Goal: Find contact information: Find contact information

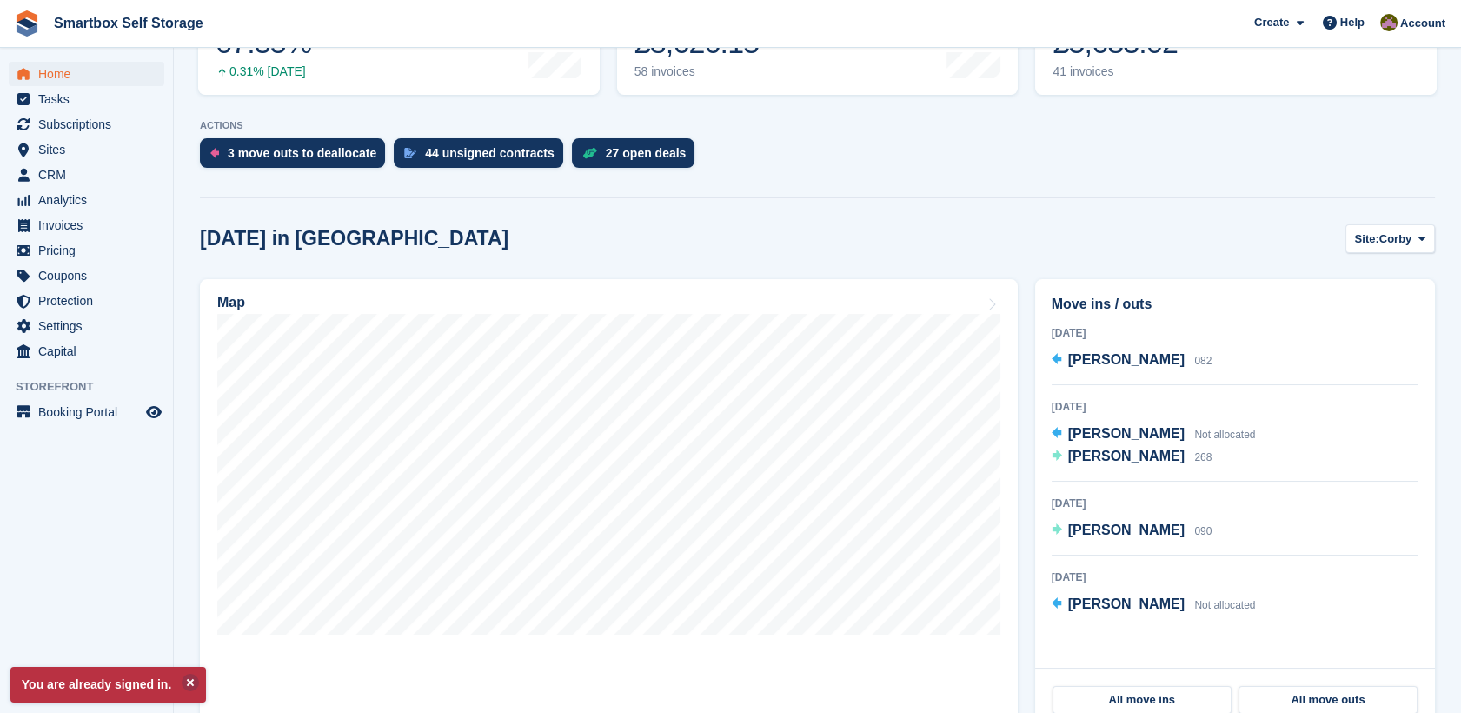
scroll to position [305, 0]
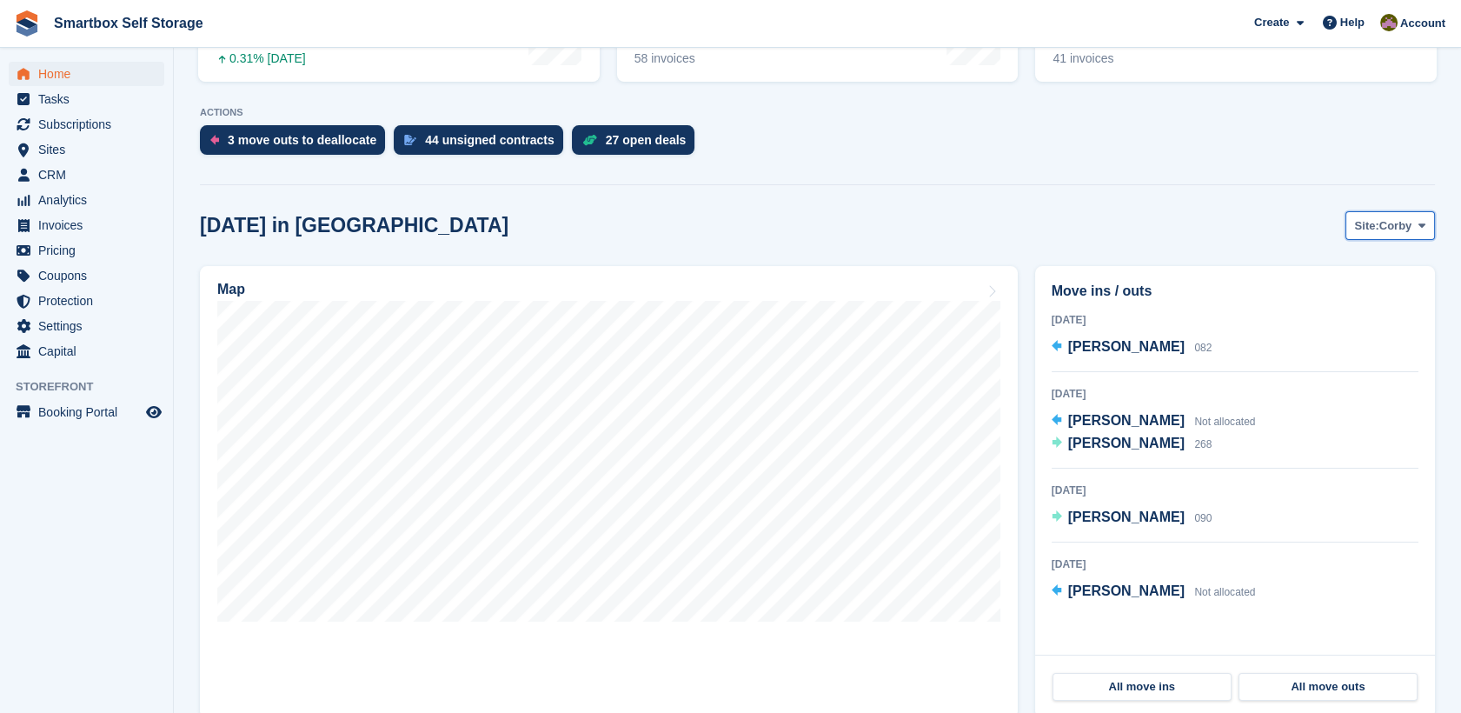
click at [1374, 229] on span "Site:" at bounding box center [1367, 225] width 24 height 17
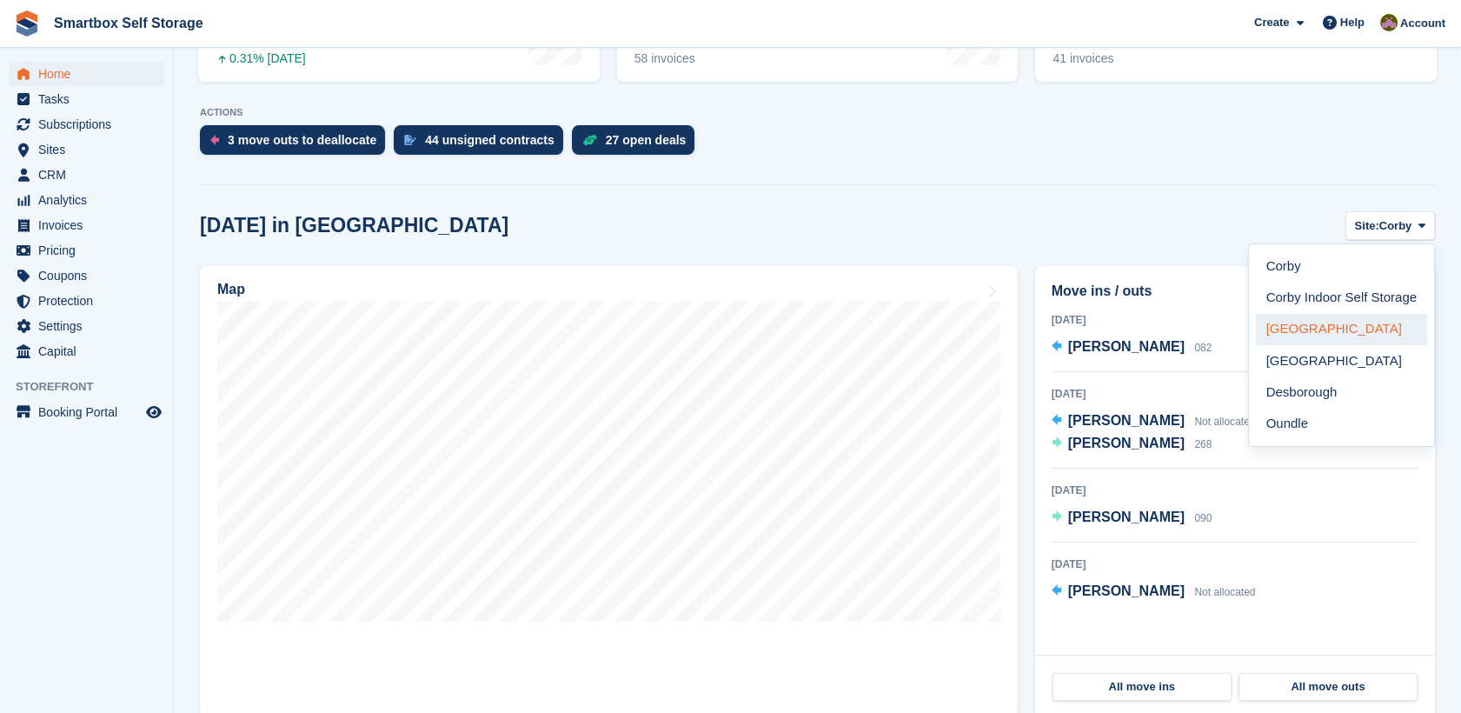
click at [1330, 332] on link "[GEOGRAPHIC_DATA]" at bounding box center [1341, 329] width 171 height 31
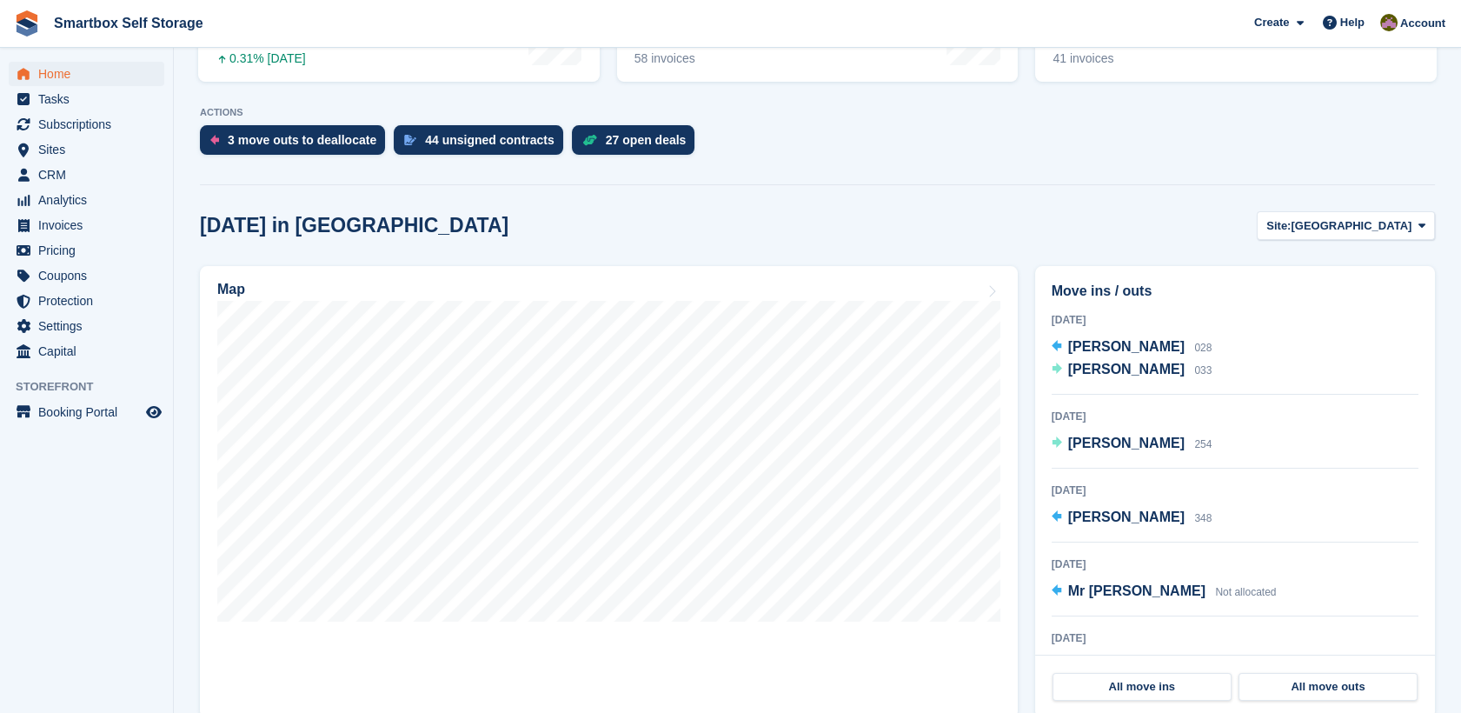
drag, startPoint x: 1330, startPoint y: 332, endPoint x: 1168, endPoint y: 374, distance: 167.0
click at [1330, 332] on div "Today Anne-Marie Hamill 028 Chris Hope 033" at bounding box center [1235, 352] width 367 height 84
click at [1110, 369] on span "[PERSON_NAME]" at bounding box center [1127, 369] width 117 height 15
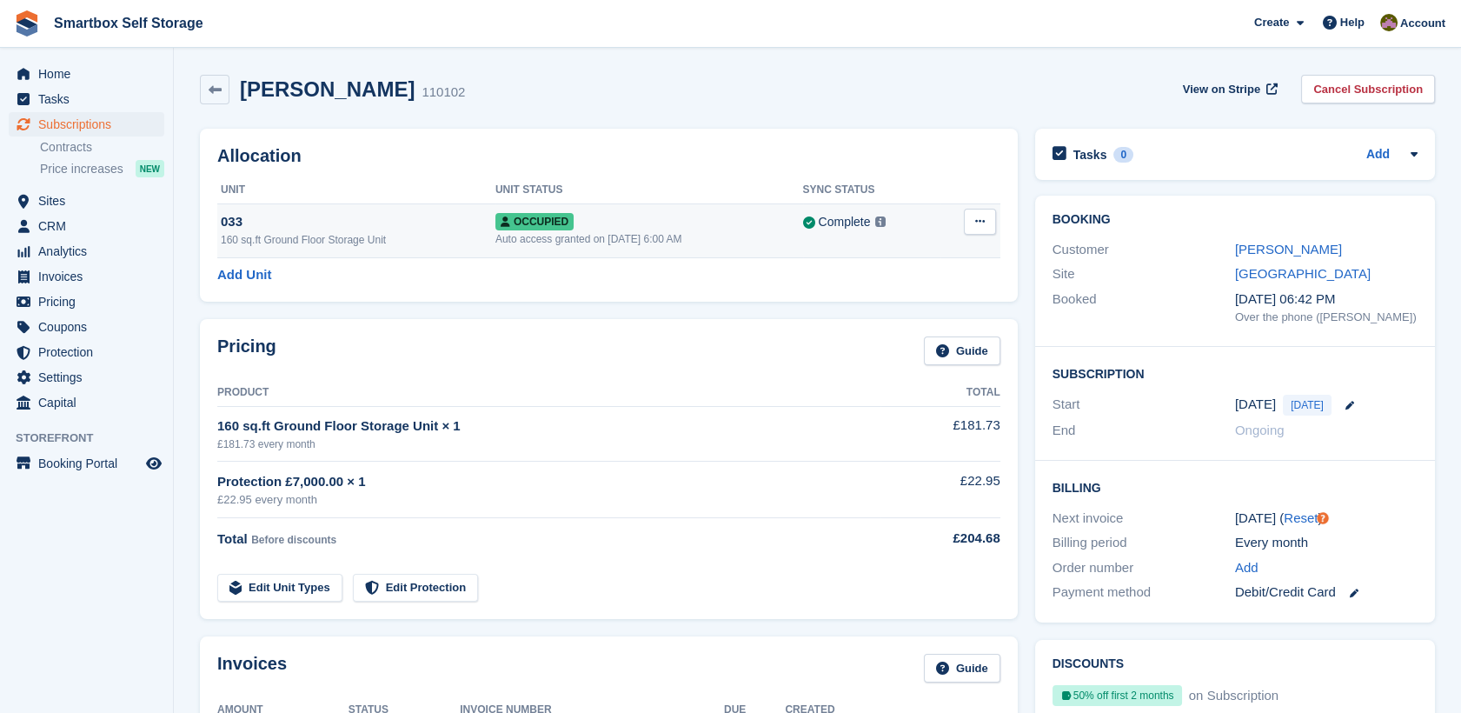
click at [556, 212] on div "Occupied" at bounding box center [650, 221] width 308 height 18
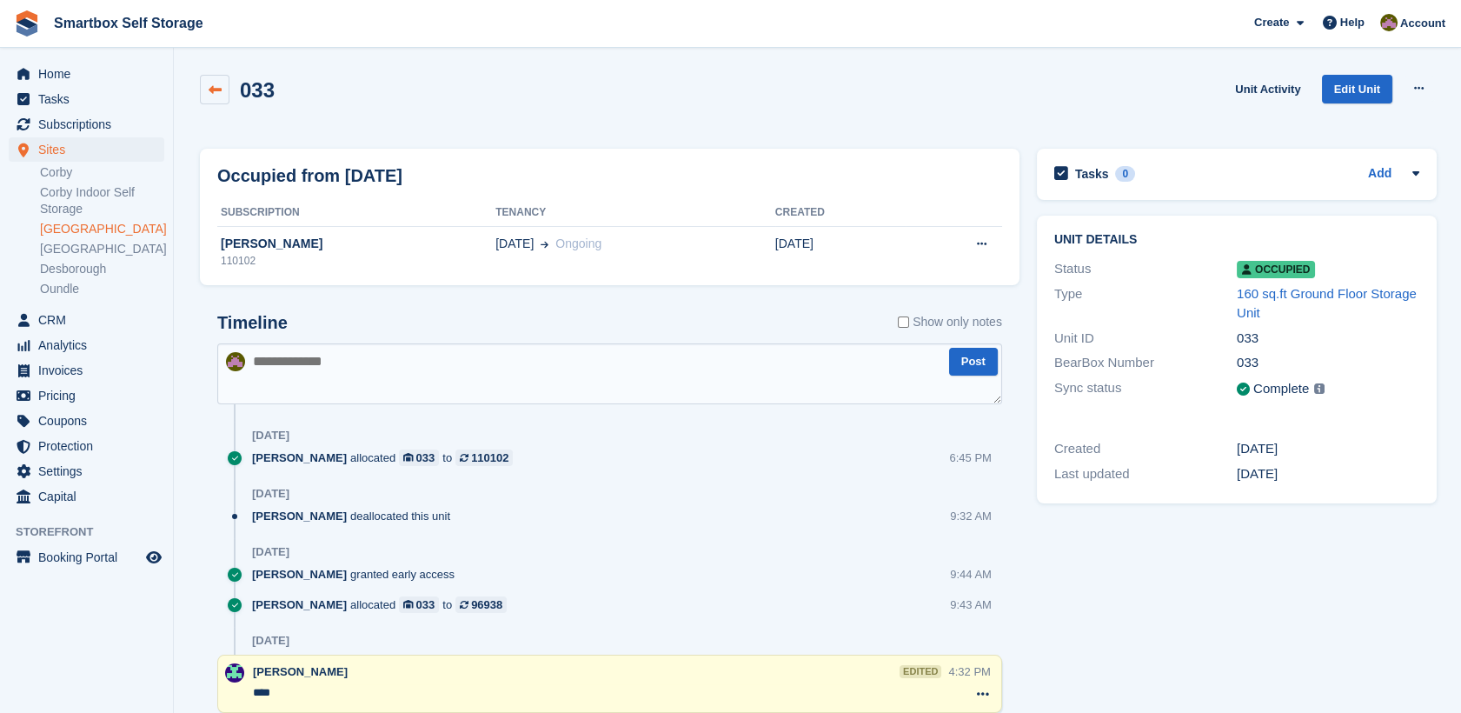
click at [209, 94] on icon at bounding box center [215, 89] width 13 height 13
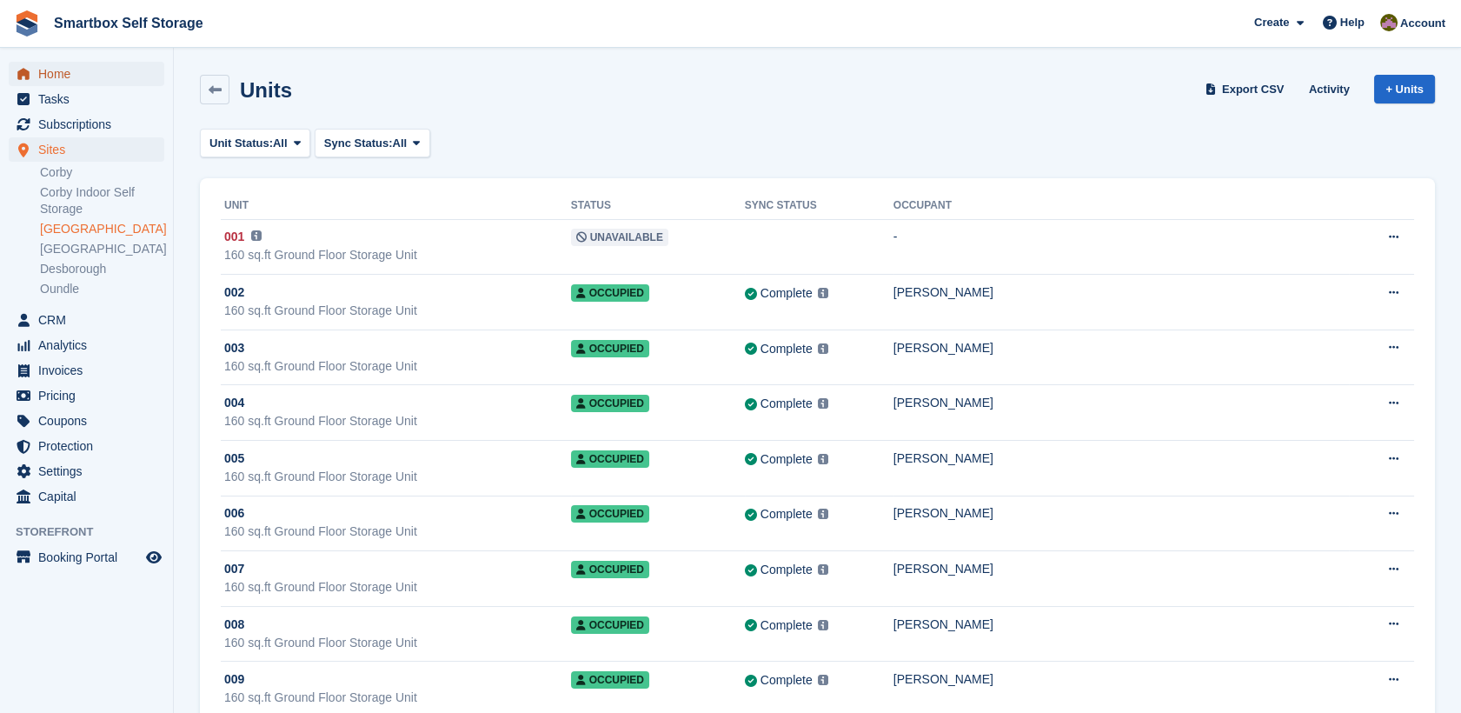
click at [136, 67] on span "Home" at bounding box center [90, 74] width 104 height 24
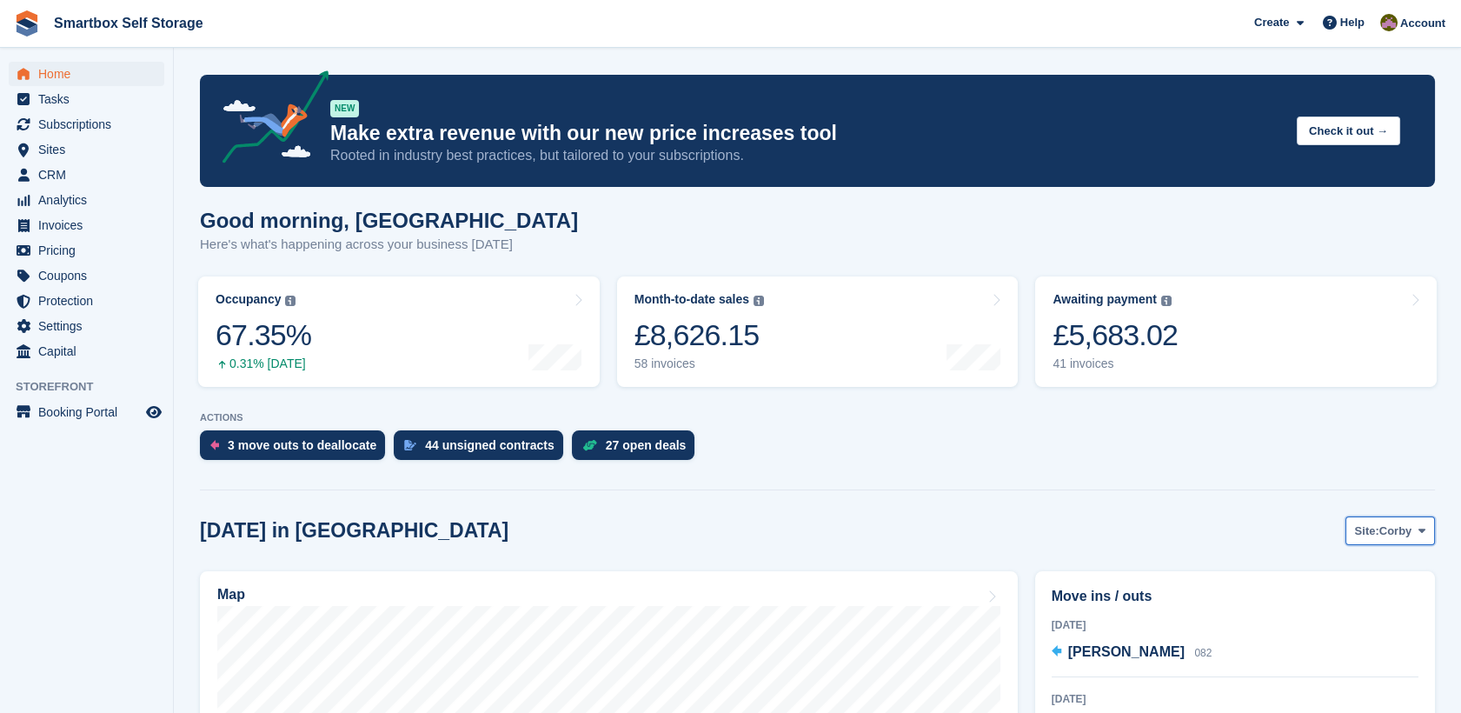
click at [1401, 522] on button "Site: Corby" at bounding box center [1391, 530] width 90 height 29
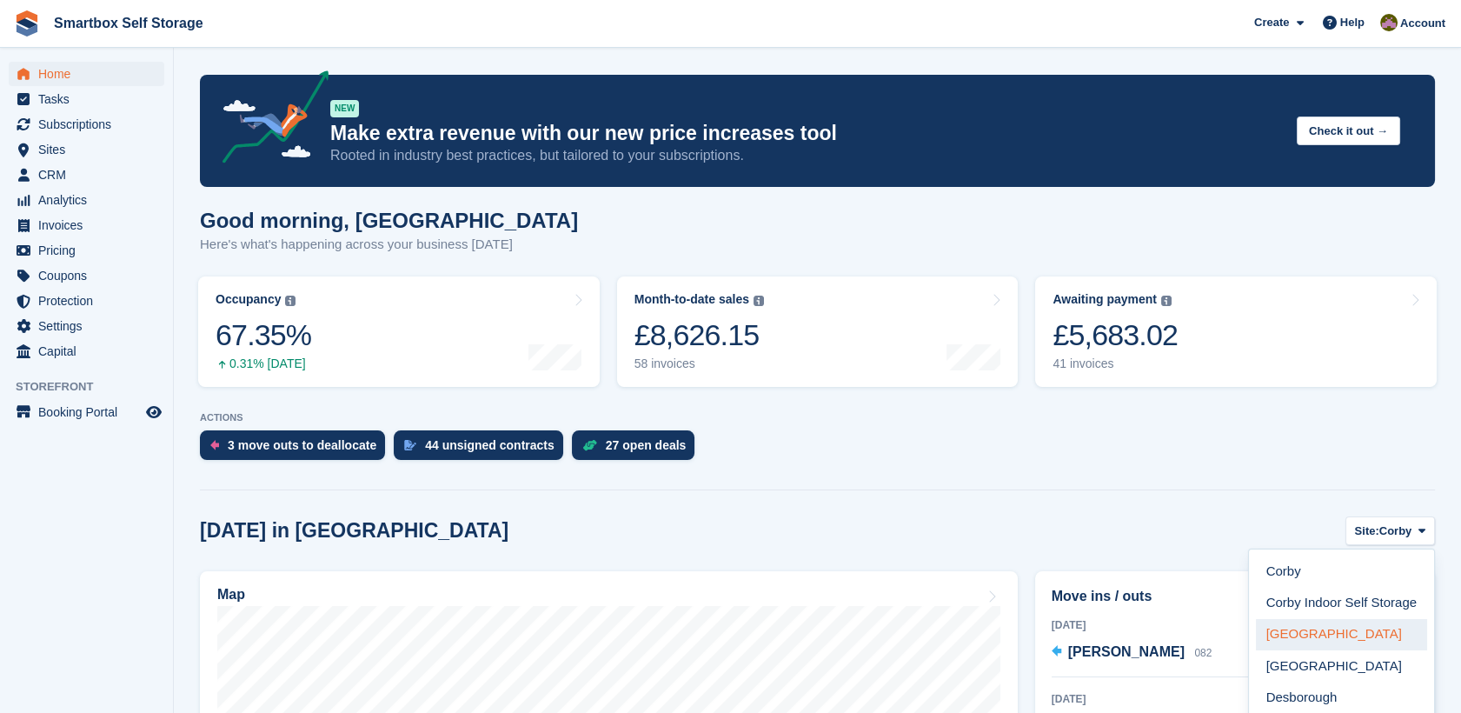
click at [1348, 624] on link "[GEOGRAPHIC_DATA]" at bounding box center [1341, 634] width 171 height 31
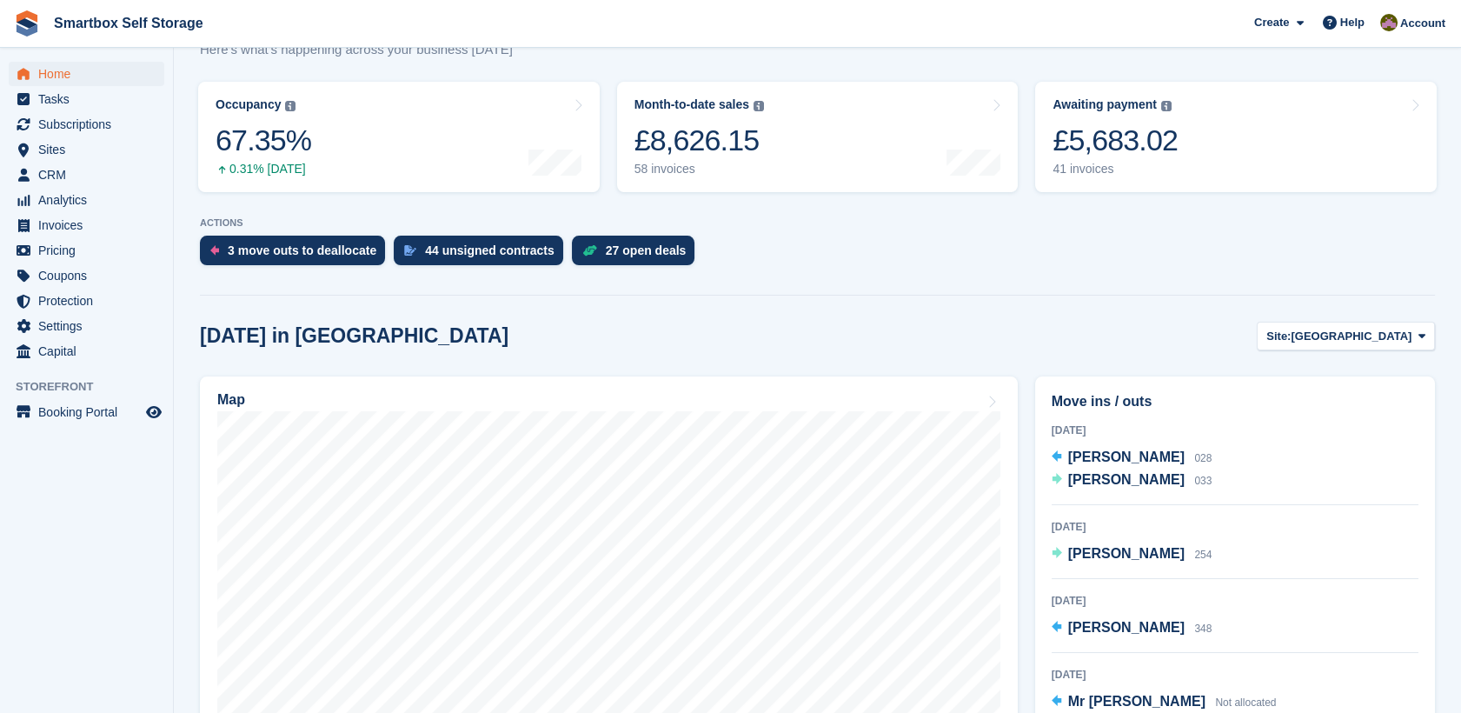
scroll to position [236, 0]
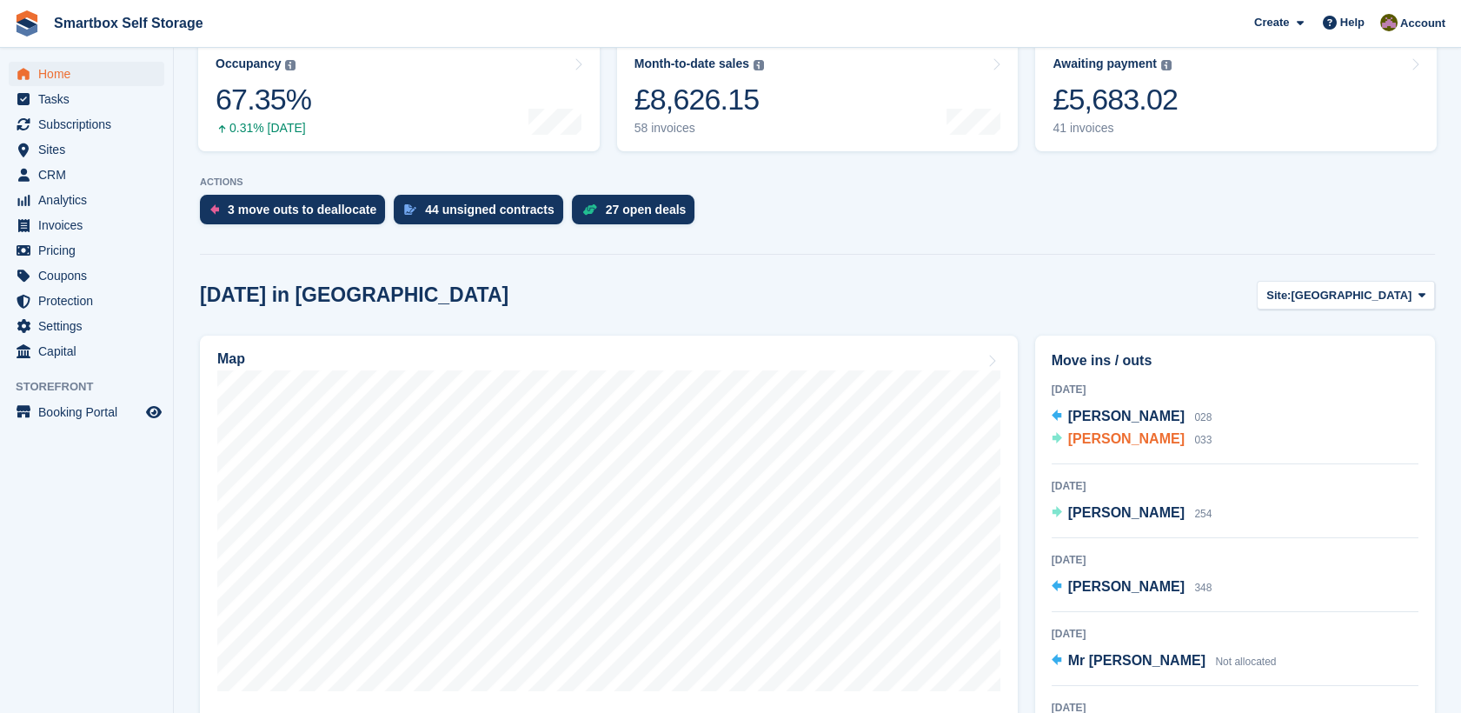
click at [1092, 431] on span "[PERSON_NAME]" at bounding box center [1127, 438] width 117 height 15
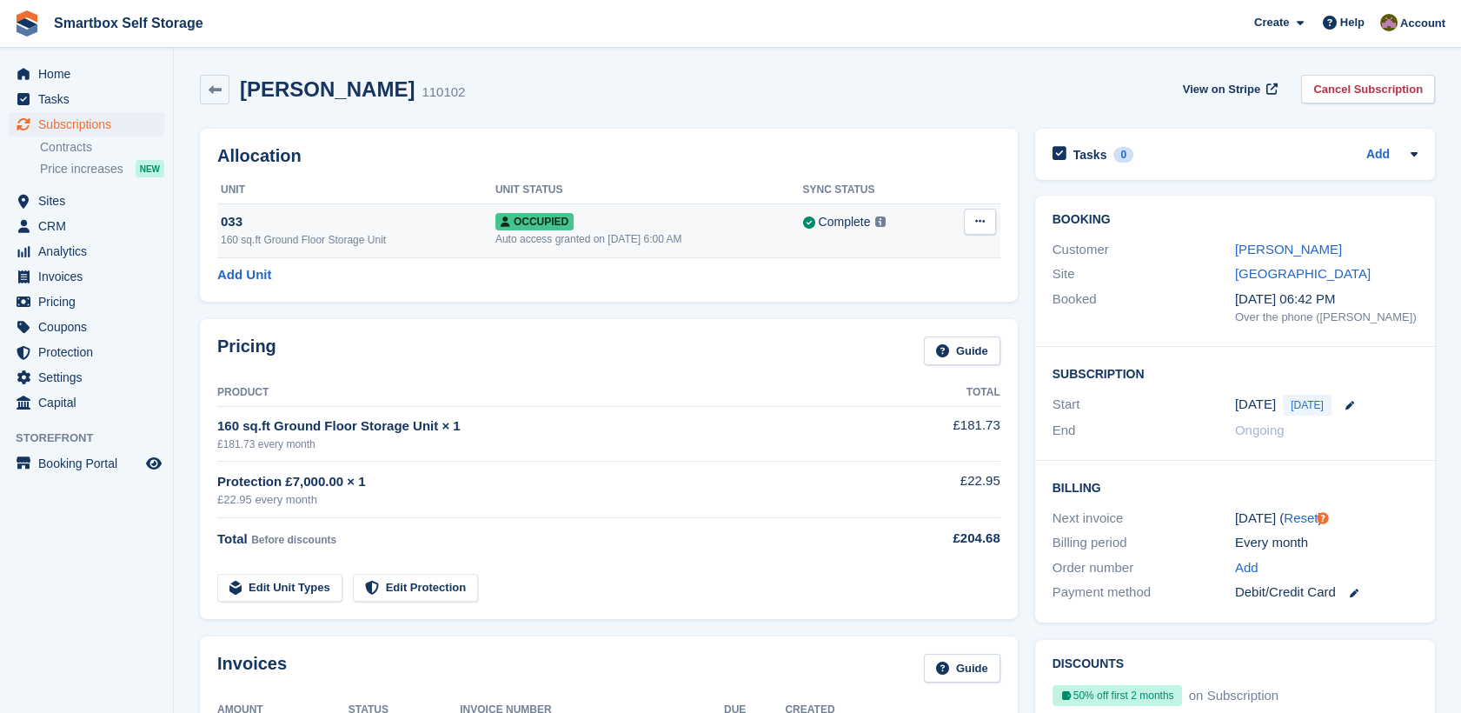
click at [728, 234] on div "Auto access granted on 2nd Oct, 6:00 AM" at bounding box center [650, 239] width 308 height 16
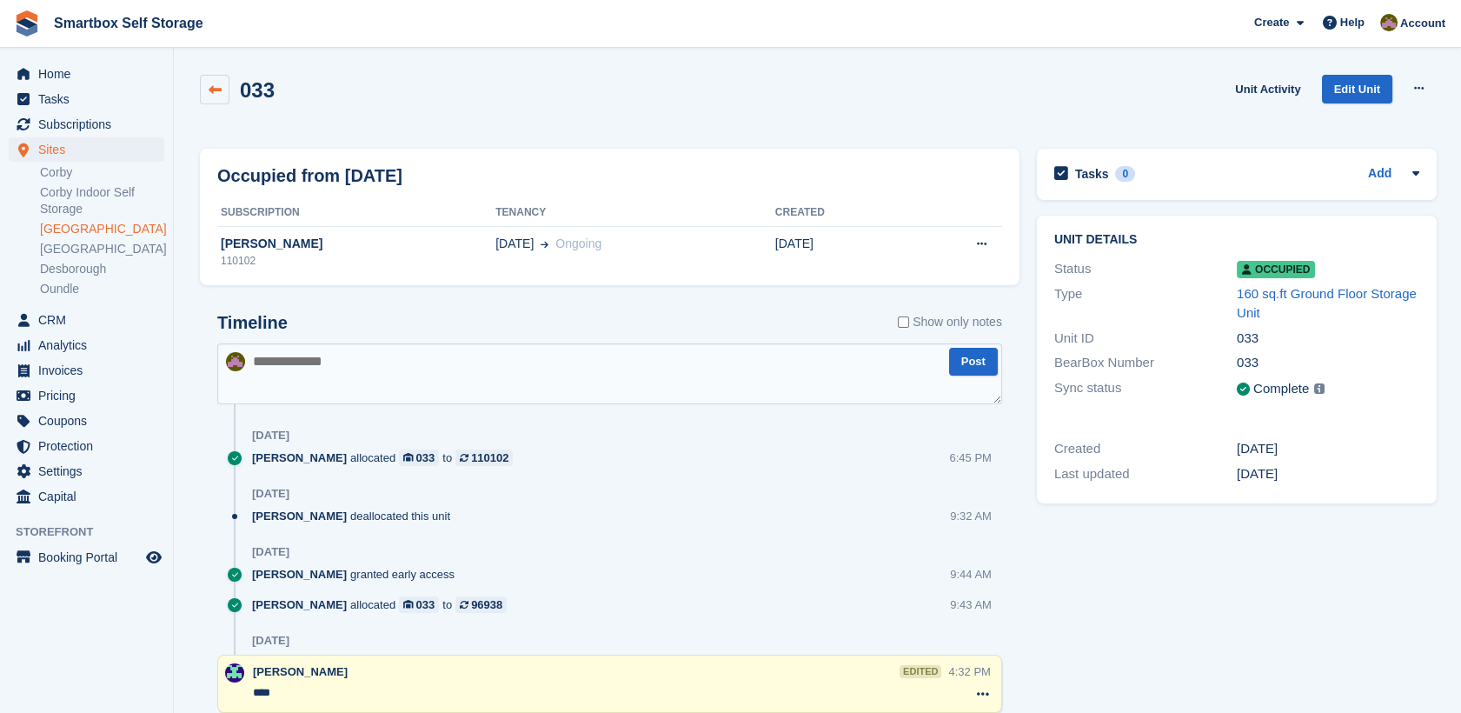
click at [217, 103] on link at bounding box center [215, 90] width 30 height 30
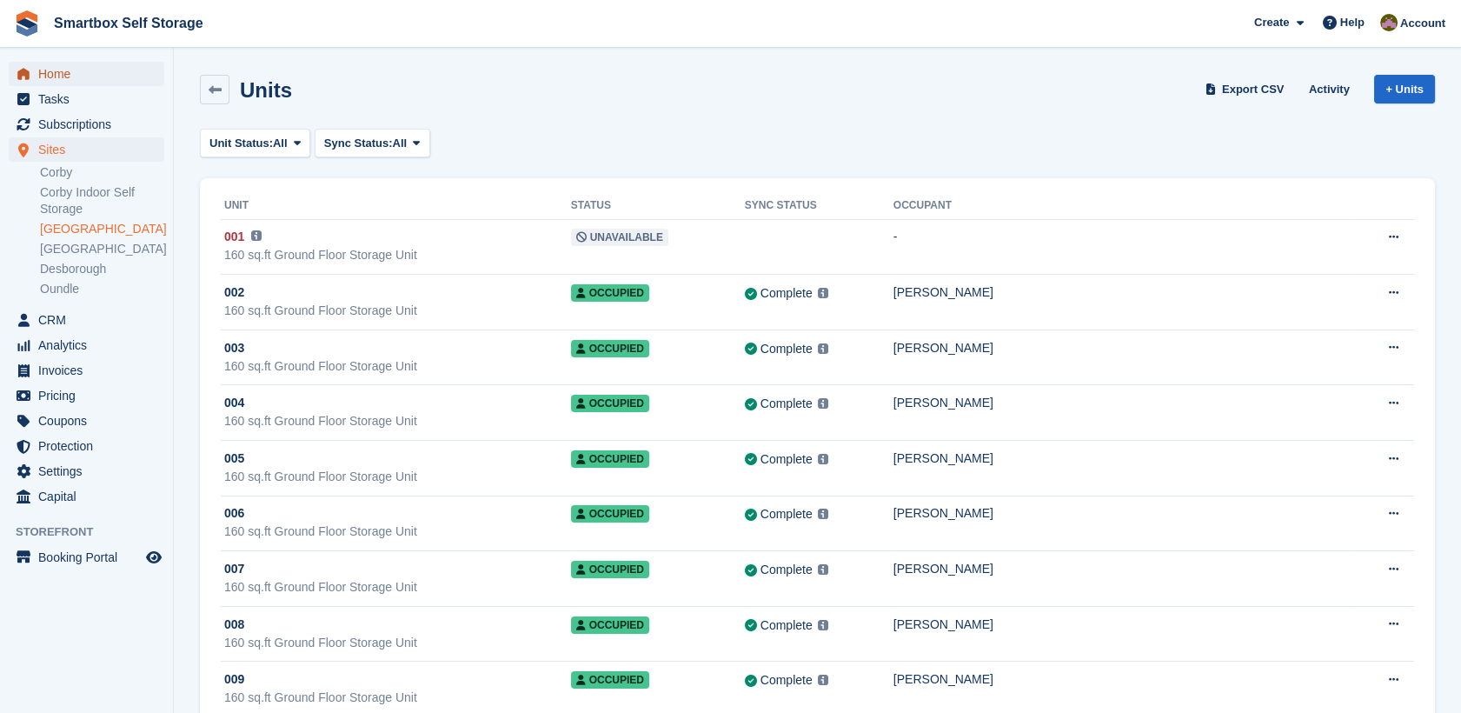
click at [111, 81] on span "Home" at bounding box center [90, 74] width 104 height 24
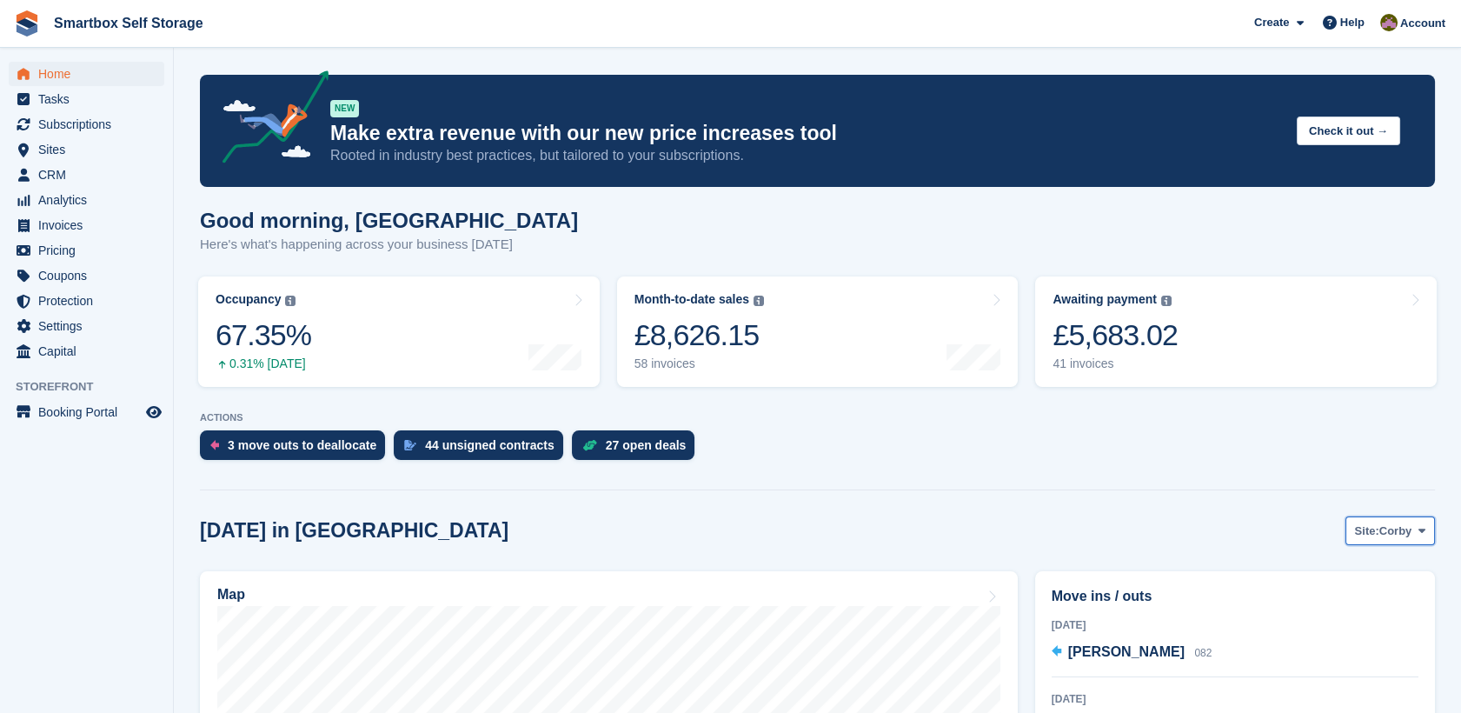
click at [1381, 535] on span "Corby" at bounding box center [1396, 531] width 33 height 17
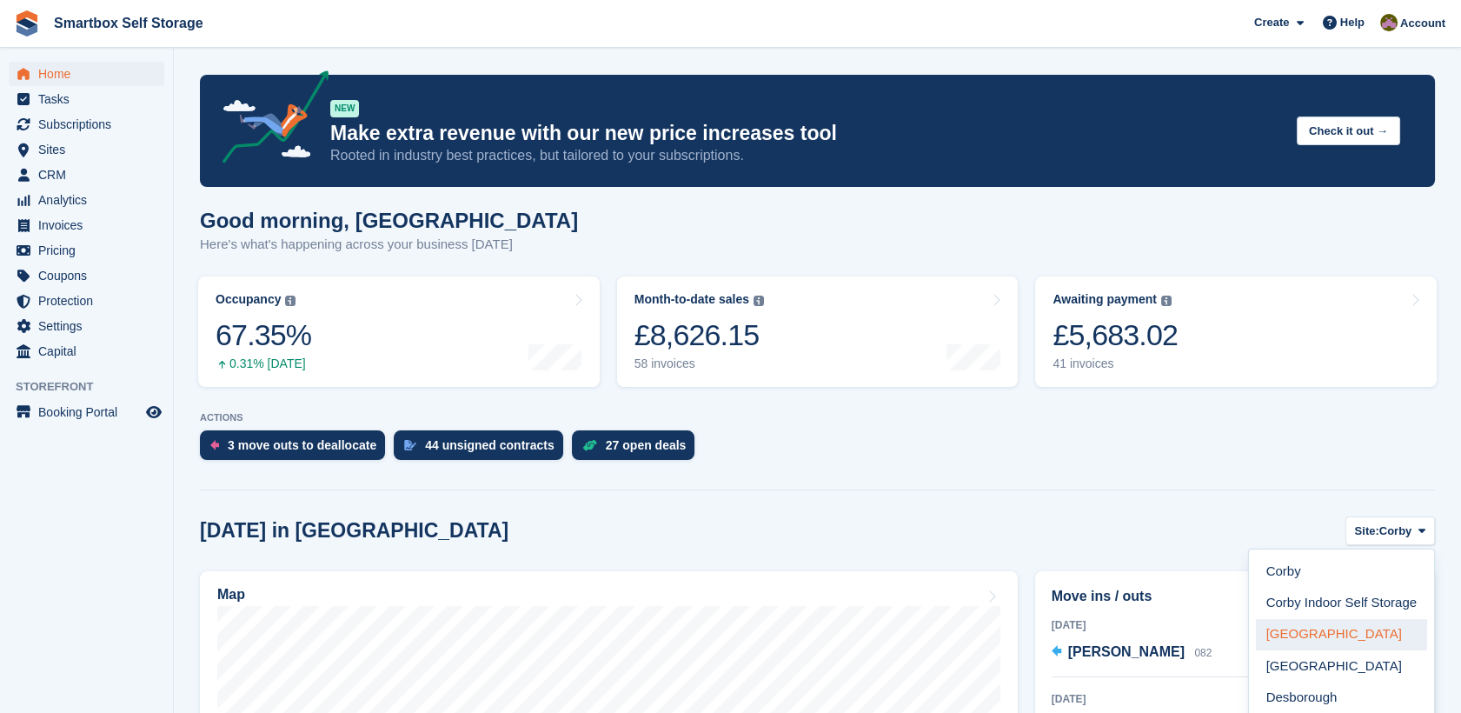
click at [1341, 631] on link "[GEOGRAPHIC_DATA]" at bounding box center [1341, 634] width 171 height 31
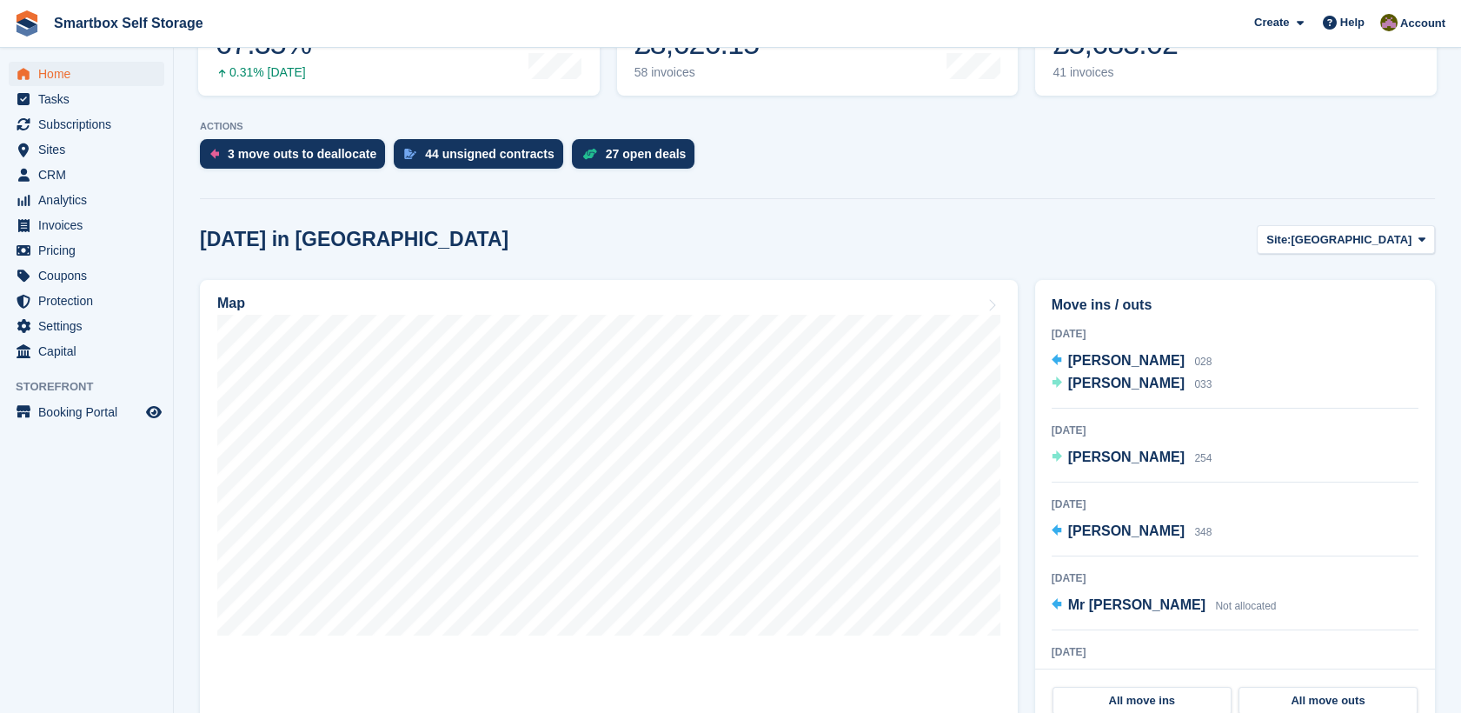
scroll to position [348, 0]
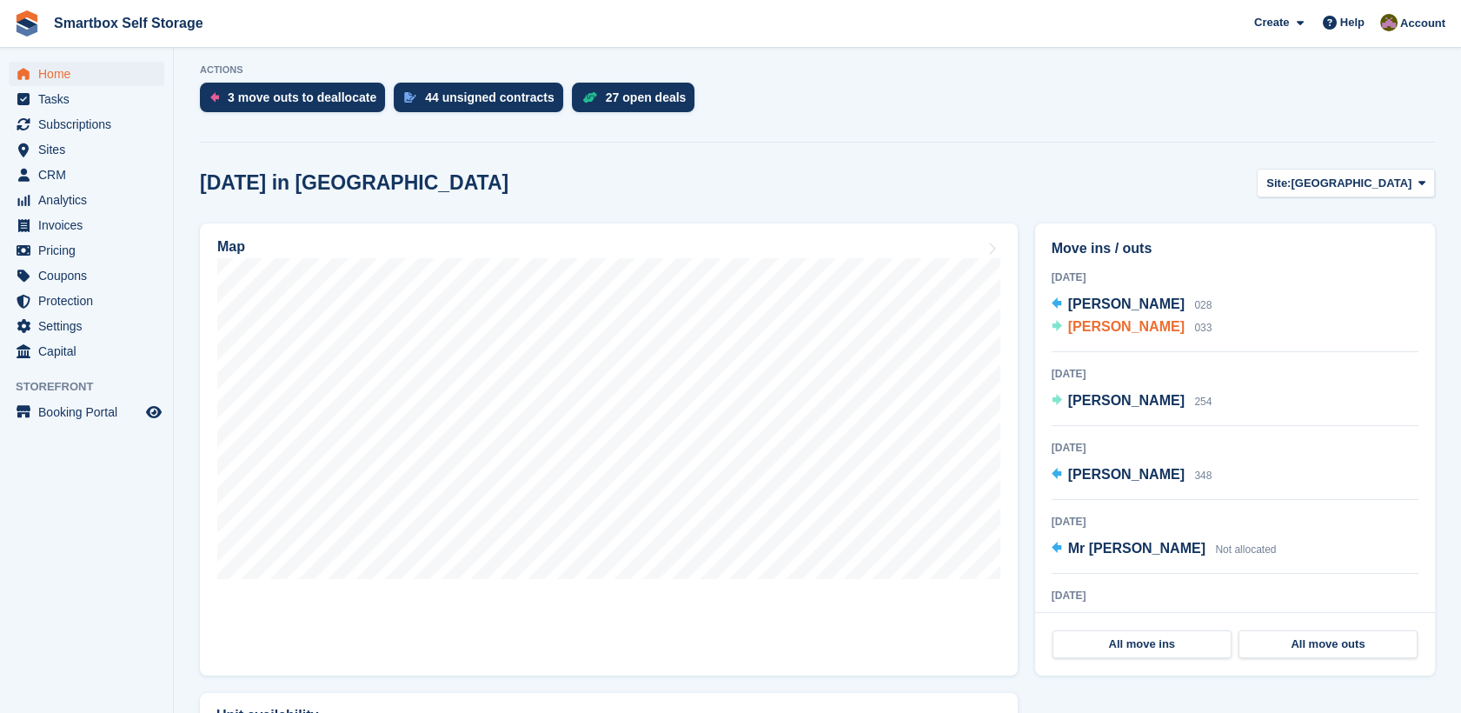
click at [1112, 325] on span "Chris Hope" at bounding box center [1127, 326] width 117 height 15
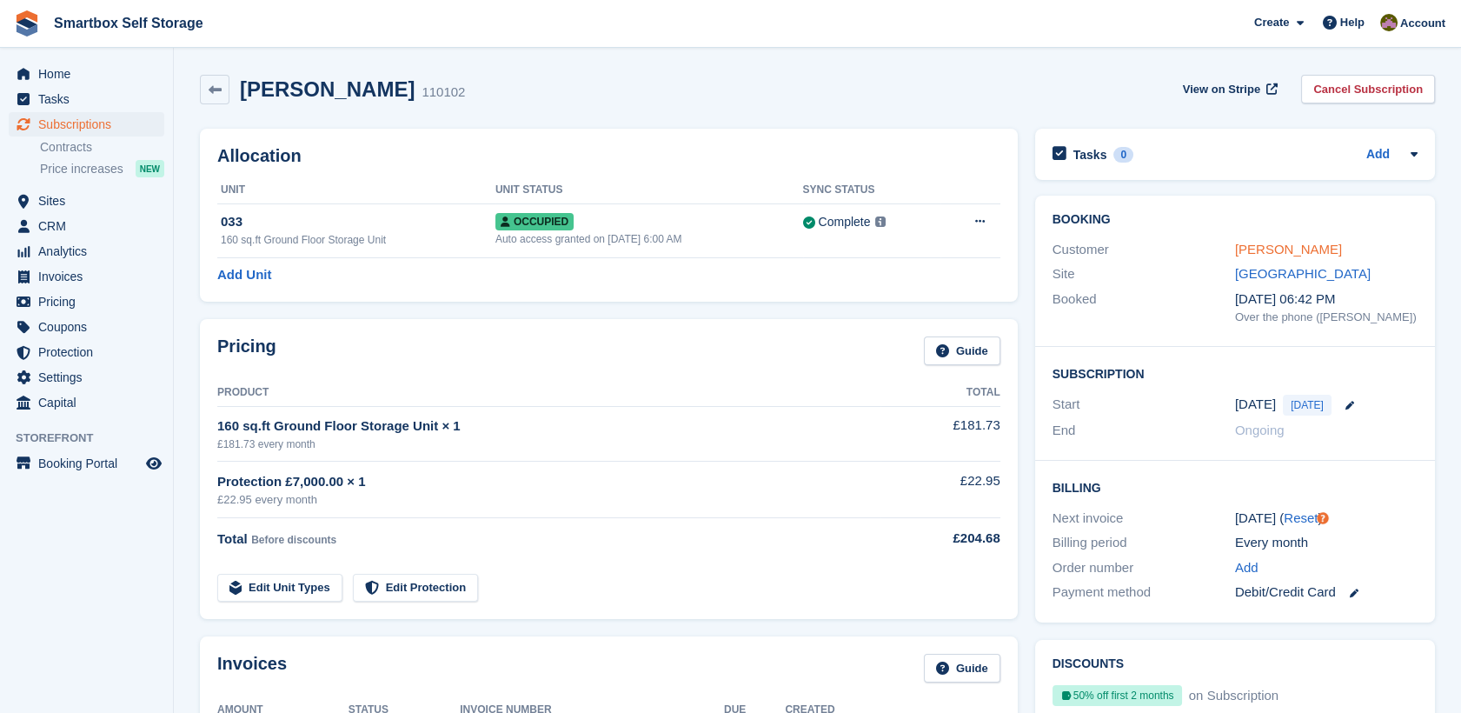
click at [1288, 249] on link "[PERSON_NAME]" at bounding box center [1288, 249] width 107 height 15
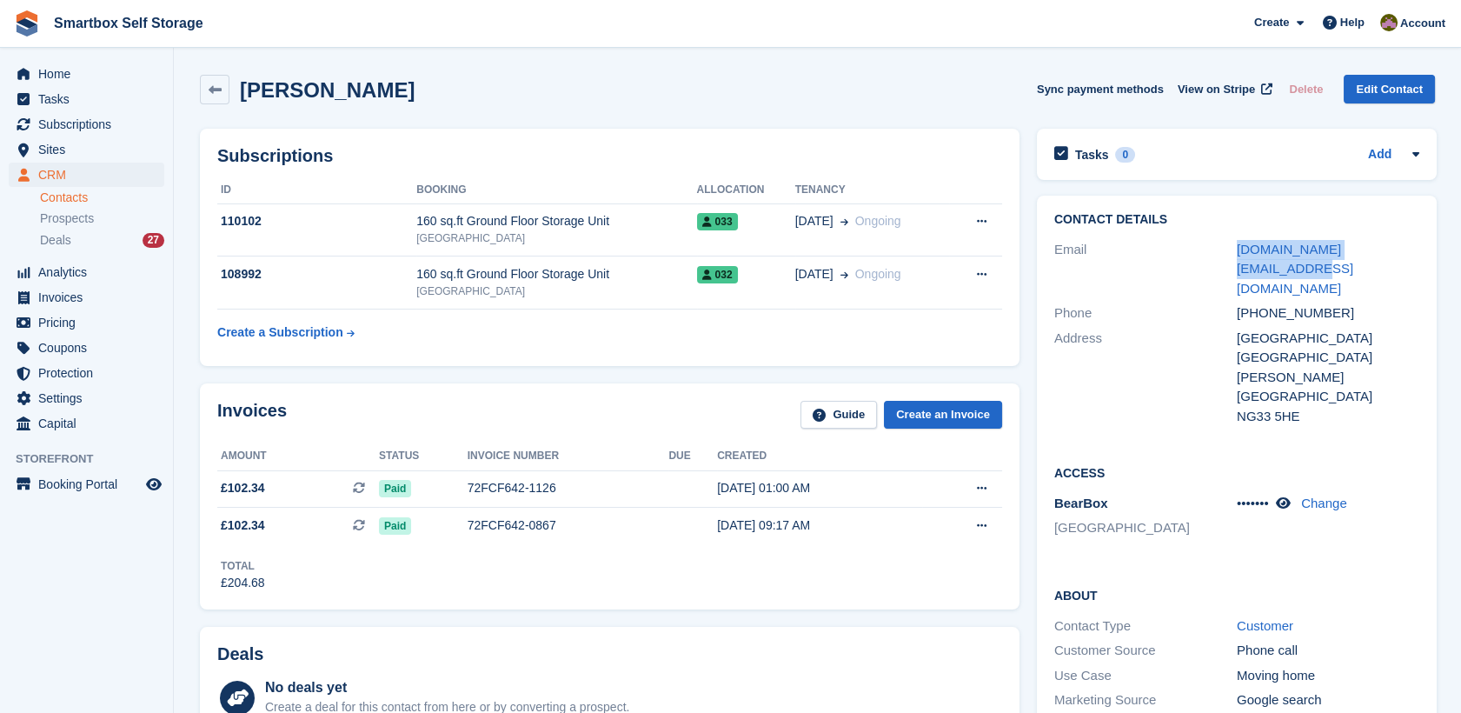
drag, startPoint x: 1414, startPoint y: 247, endPoint x: 1216, endPoint y: 250, distance: 197.4
click at [1216, 250] on div "Email chrishope101.ch@gmail.com" at bounding box center [1237, 269] width 365 height 64
copy div "chrishope101.ch@gmail.com"
click at [79, 83] on span "Home" at bounding box center [90, 74] width 104 height 24
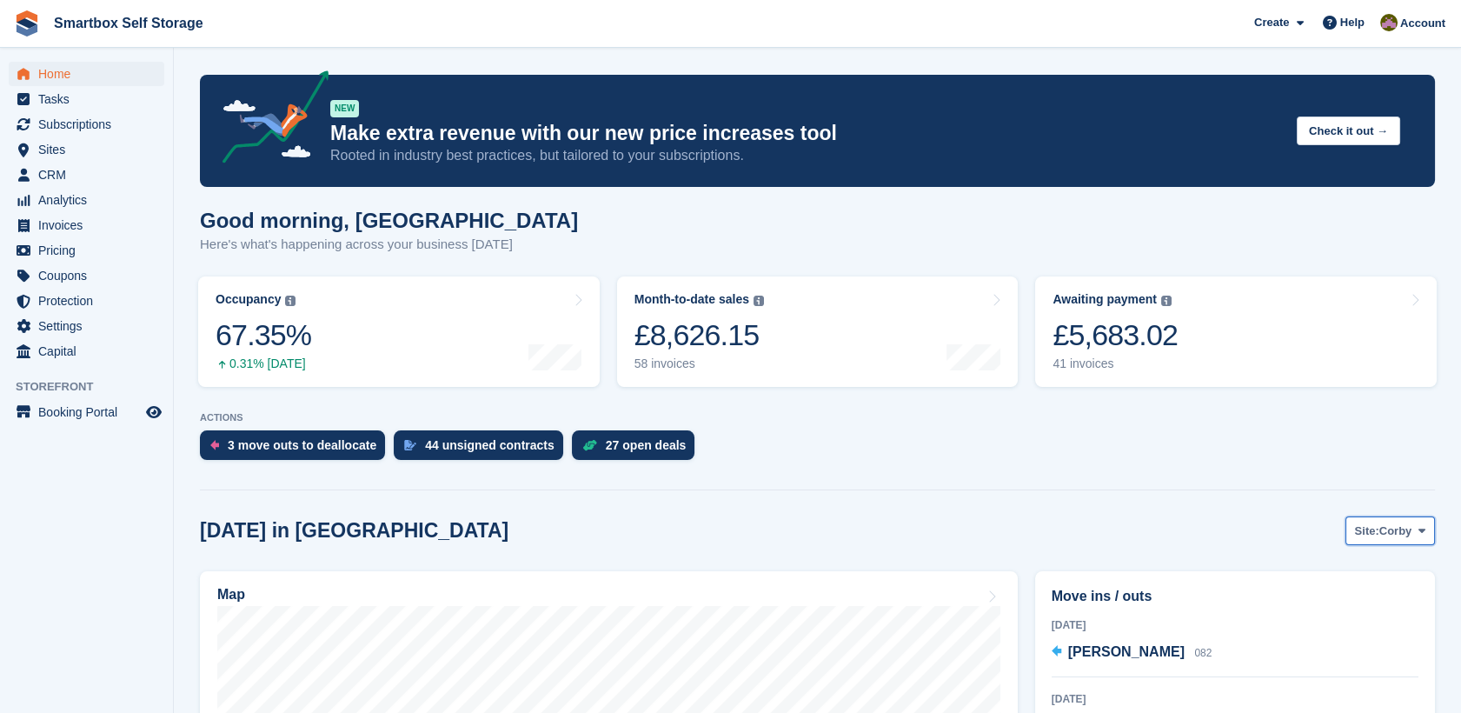
click at [1392, 519] on button "Site: Corby" at bounding box center [1391, 530] width 90 height 29
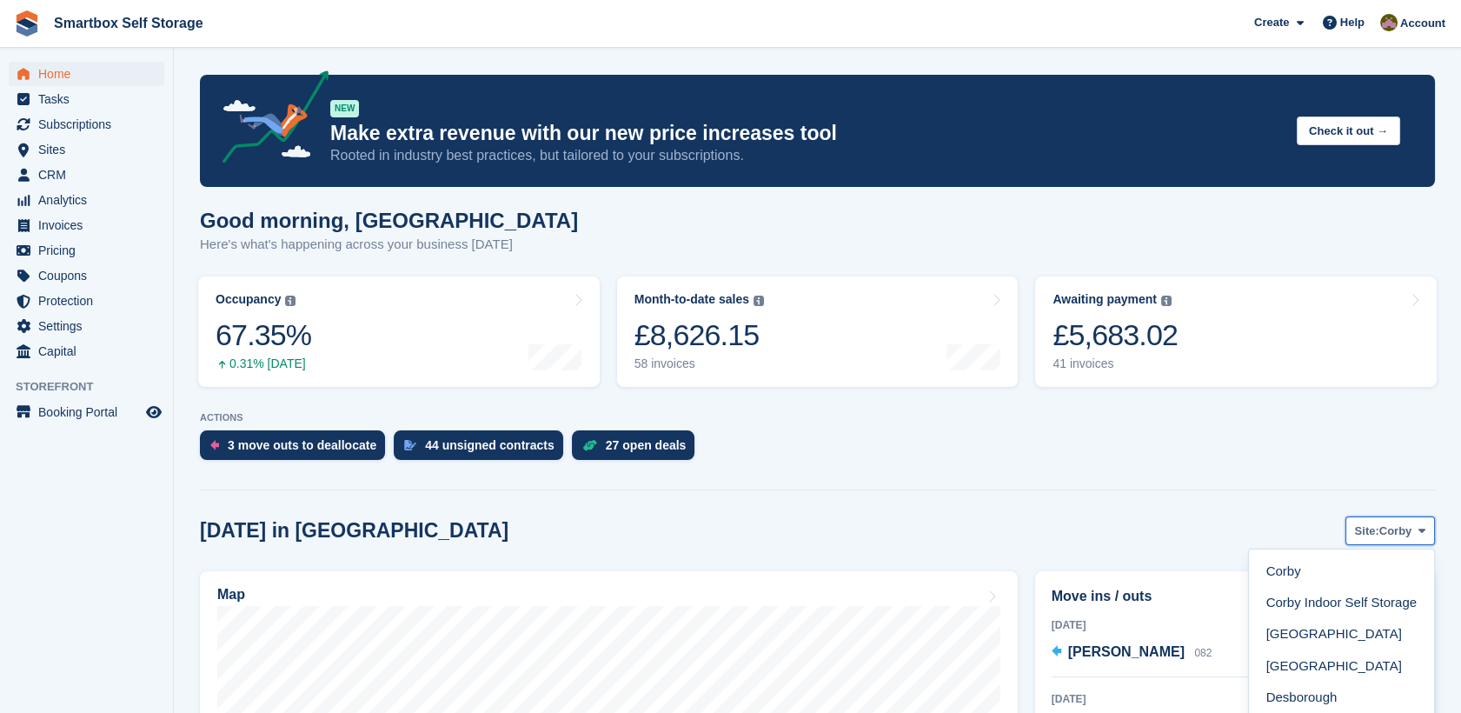
click at [1392, 528] on span "Corby" at bounding box center [1396, 531] width 33 height 17
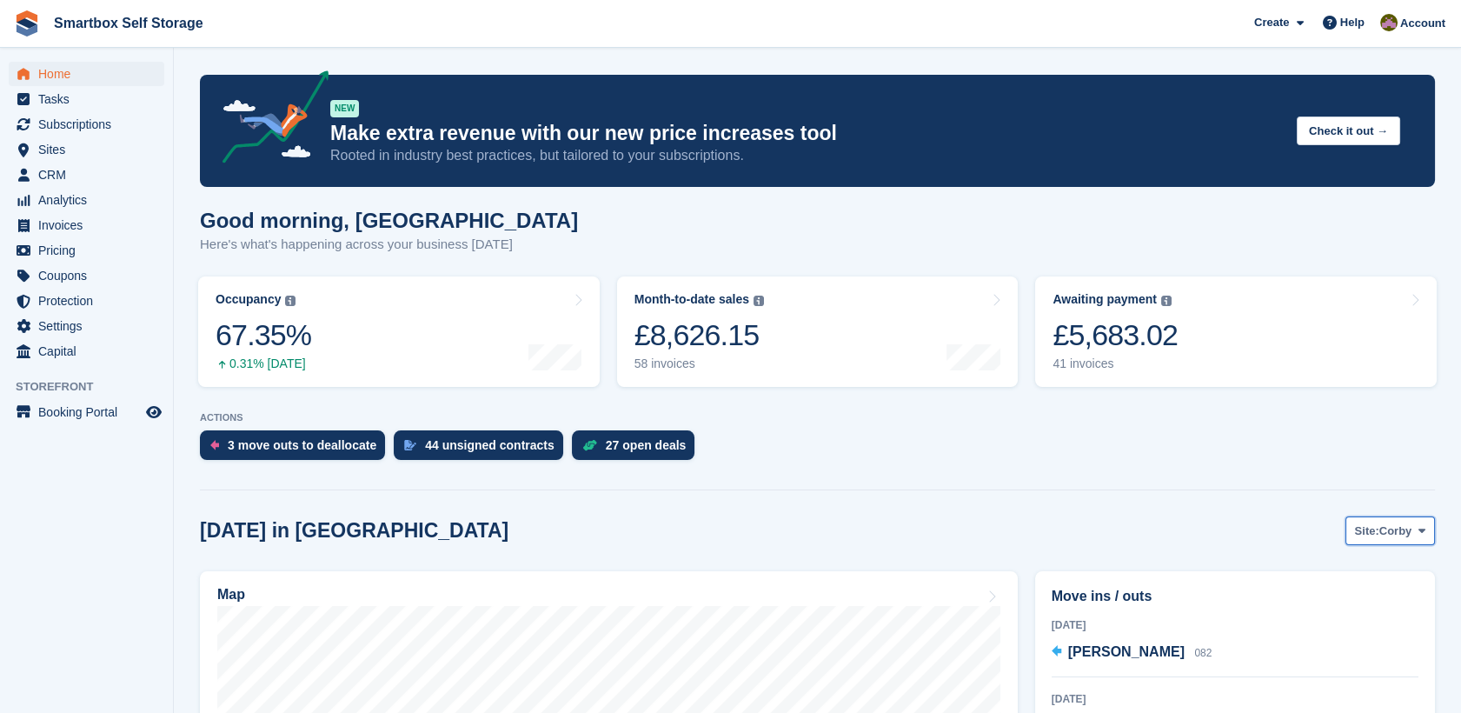
click at [1392, 536] on span "Corby" at bounding box center [1396, 531] width 33 height 17
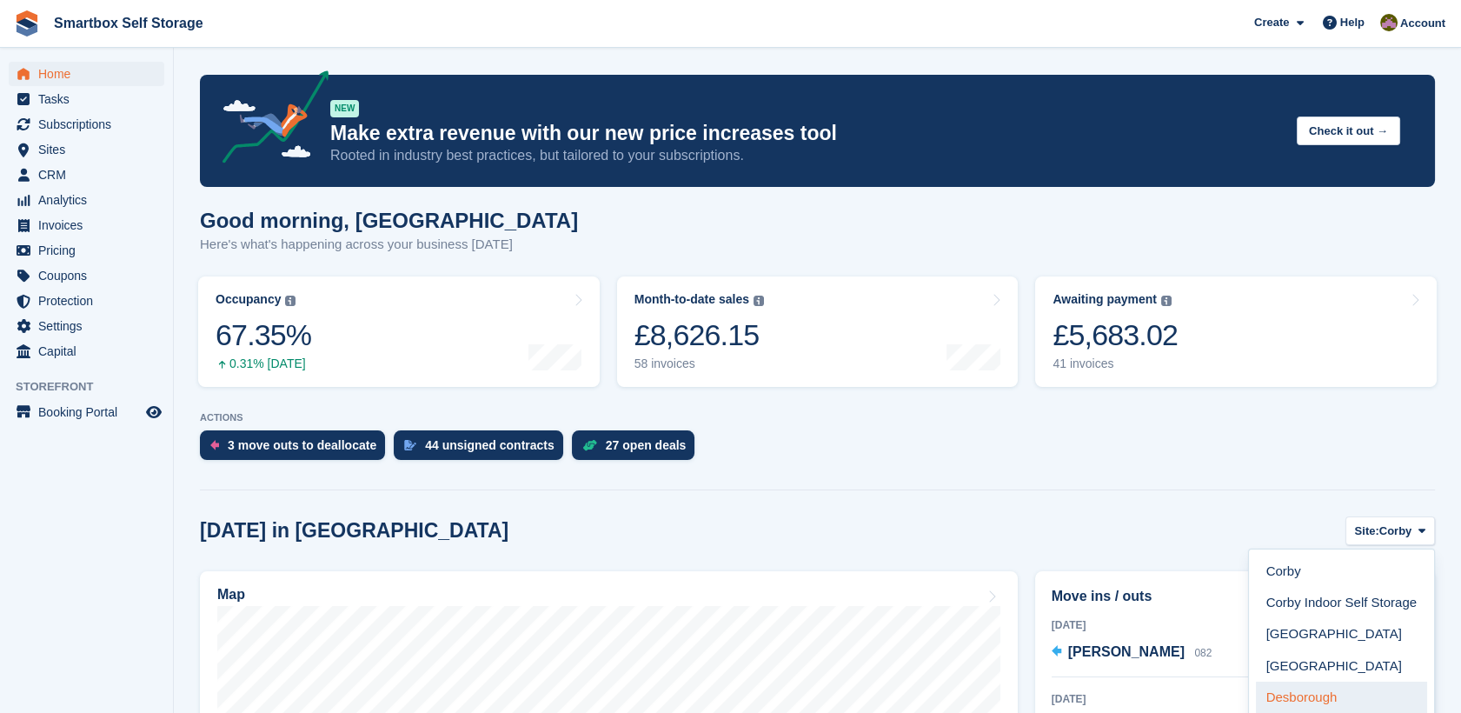
click at [1339, 696] on link "Desborough" at bounding box center [1341, 697] width 171 height 31
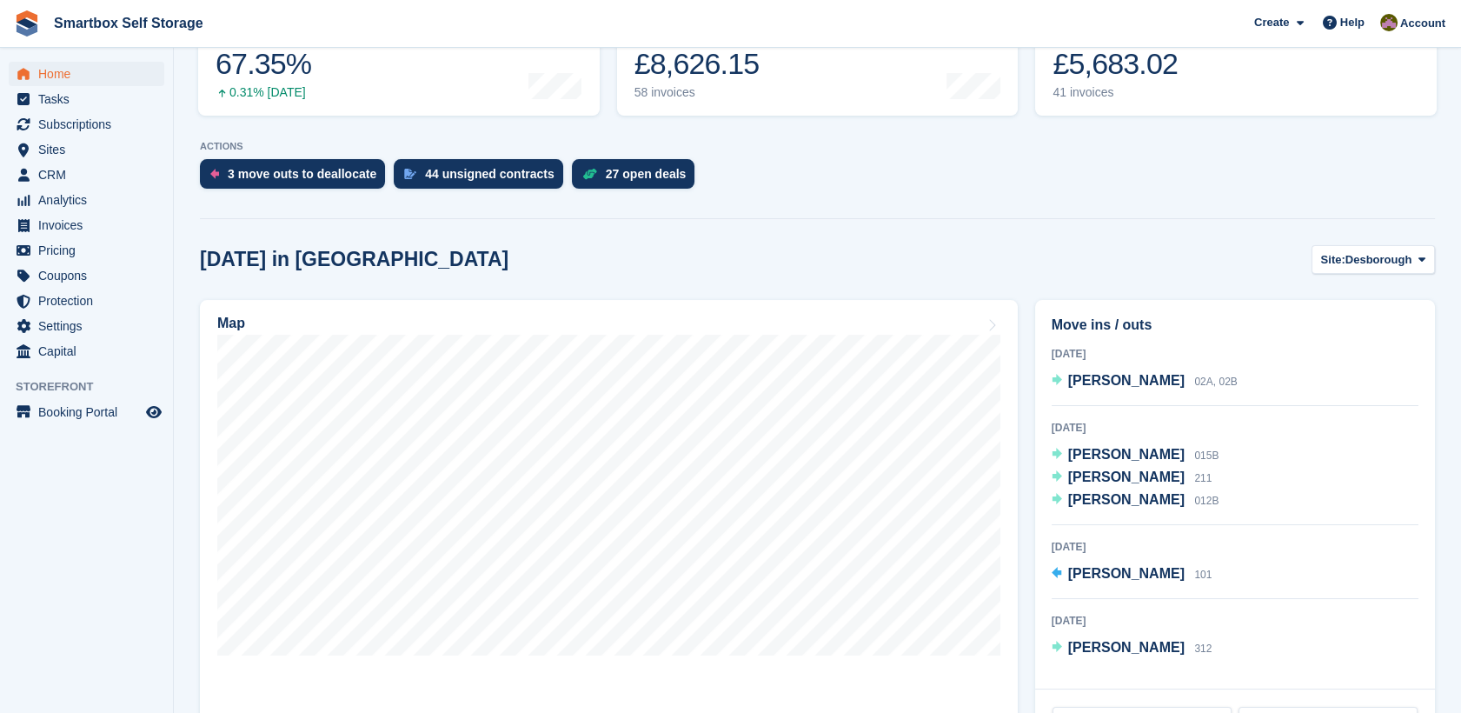
scroll to position [281, 0]
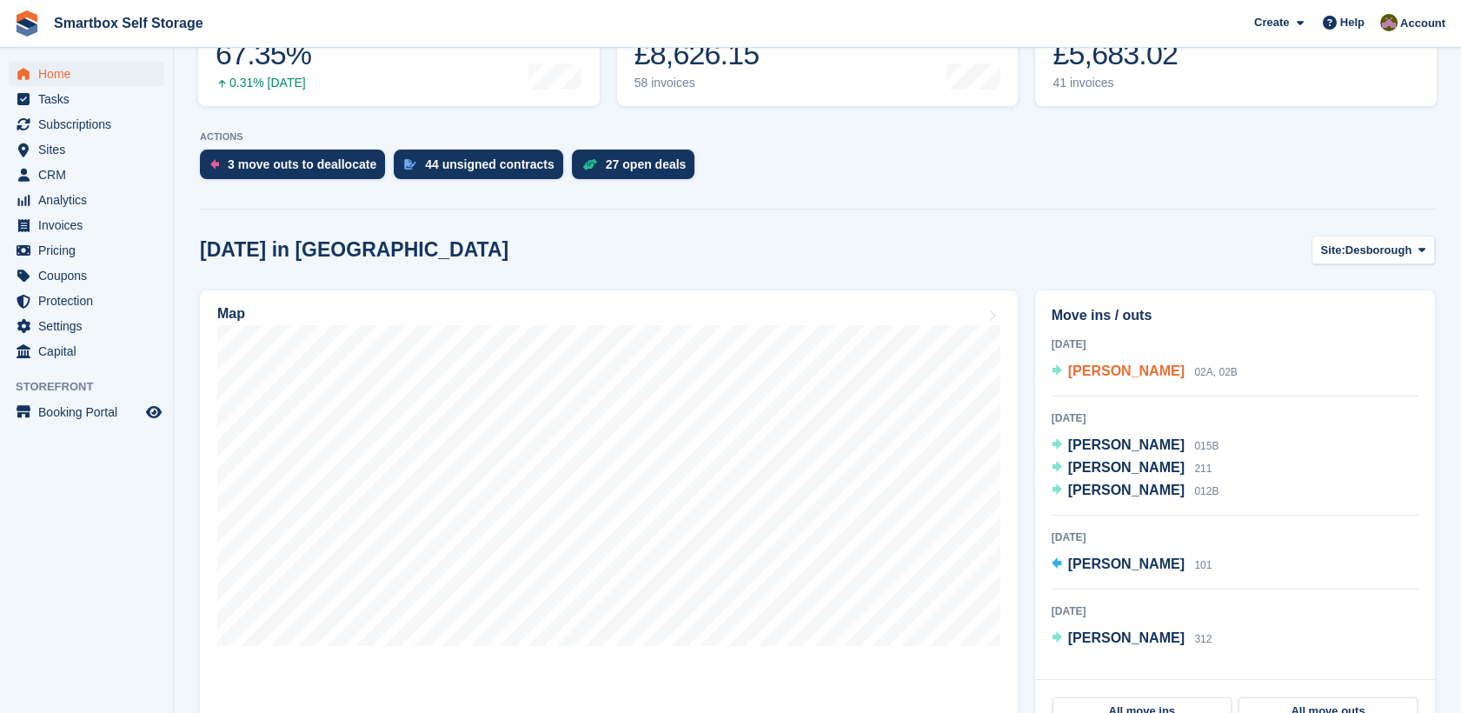
click at [1135, 363] on span "[PERSON_NAME]" at bounding box center [1127, 370] width 117 height 15
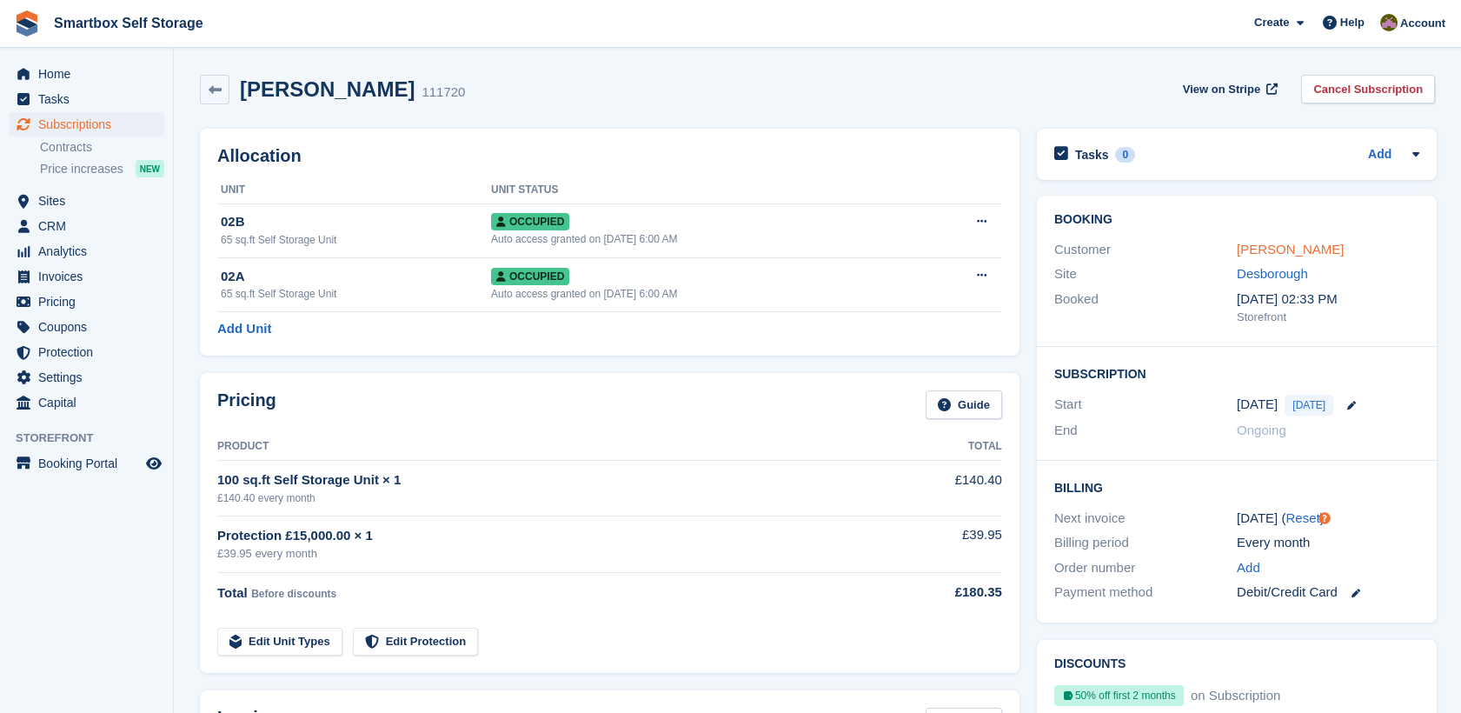
click at [1282, 256] on link "[PERSON_NAME]" at bounding box center [1290, 249] width 107 height 15
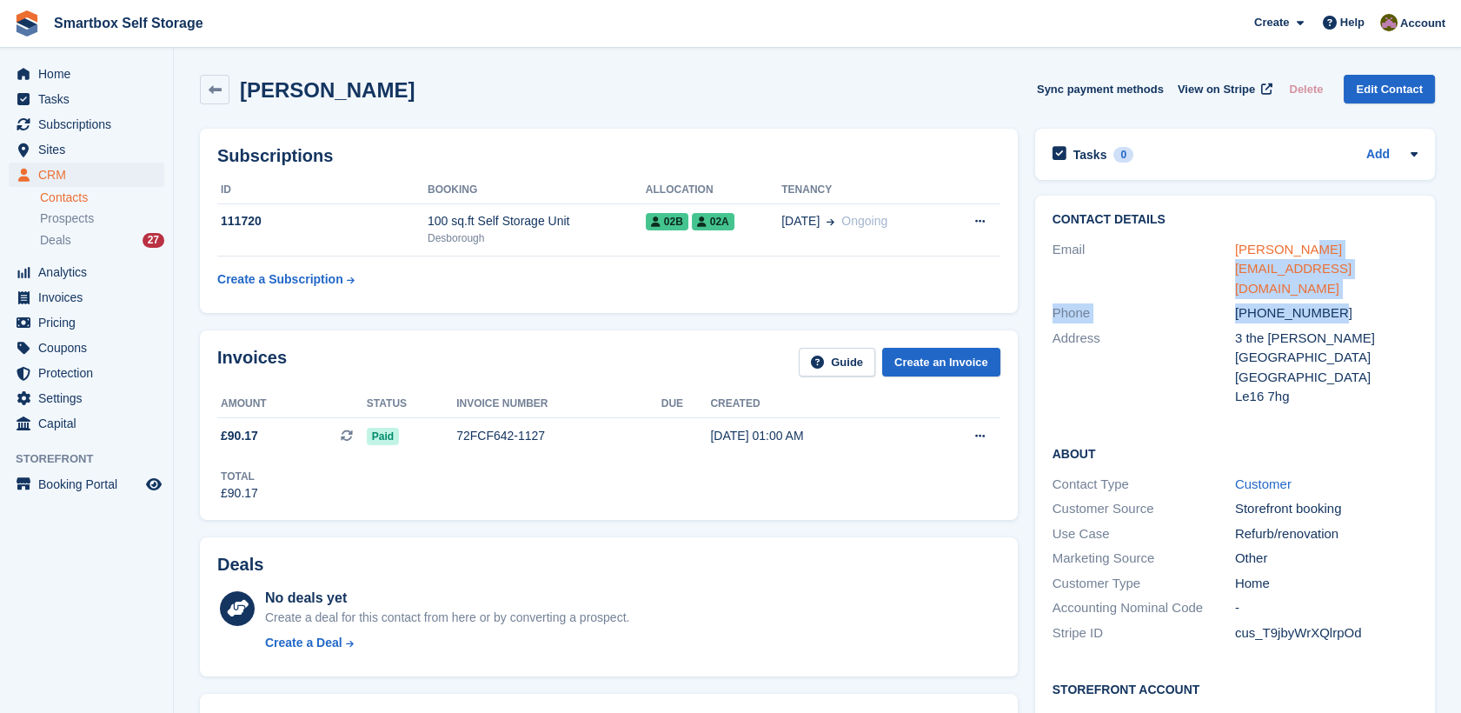
drag, startPoint x: 1426, startPoint y: 263, endPoint x: 1289, endPoint y: 245, distance: 137.7
click at [1289, 245] on div "Contact Details Email r.higgerson@btinternet.com Phone +447597715139 Address 3 …" at bounding box center [1235, 311] width 400 height 231
click at [1200, 329] on div "Address" at bounding box center [1144, 368] width 183 height 78
drag, startPoint x: 1426, startPoint y: 248, endPoint x: 1224, endPoint y: 254, distance: 201.8
click at [1224, 254] on div "Contact Details Email r.higgerson@btinternet.com Phone +447597715139 Address 3 …" at bounding box center [1235, 311] width 400 height 231
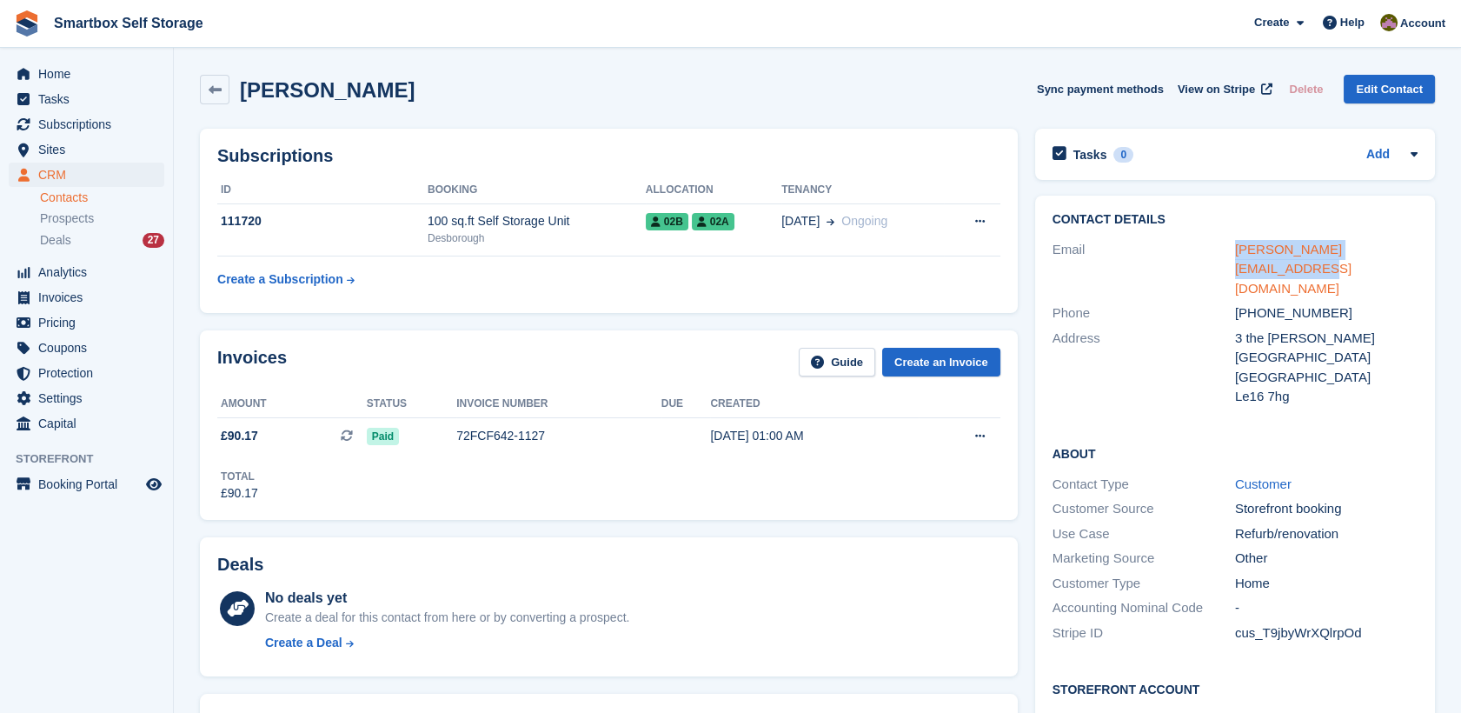
copy div "r.higgerson@btinternet.com"
click at [96, 91] on span "Tasks" at bounding box center [90, 99] width 104 height 24
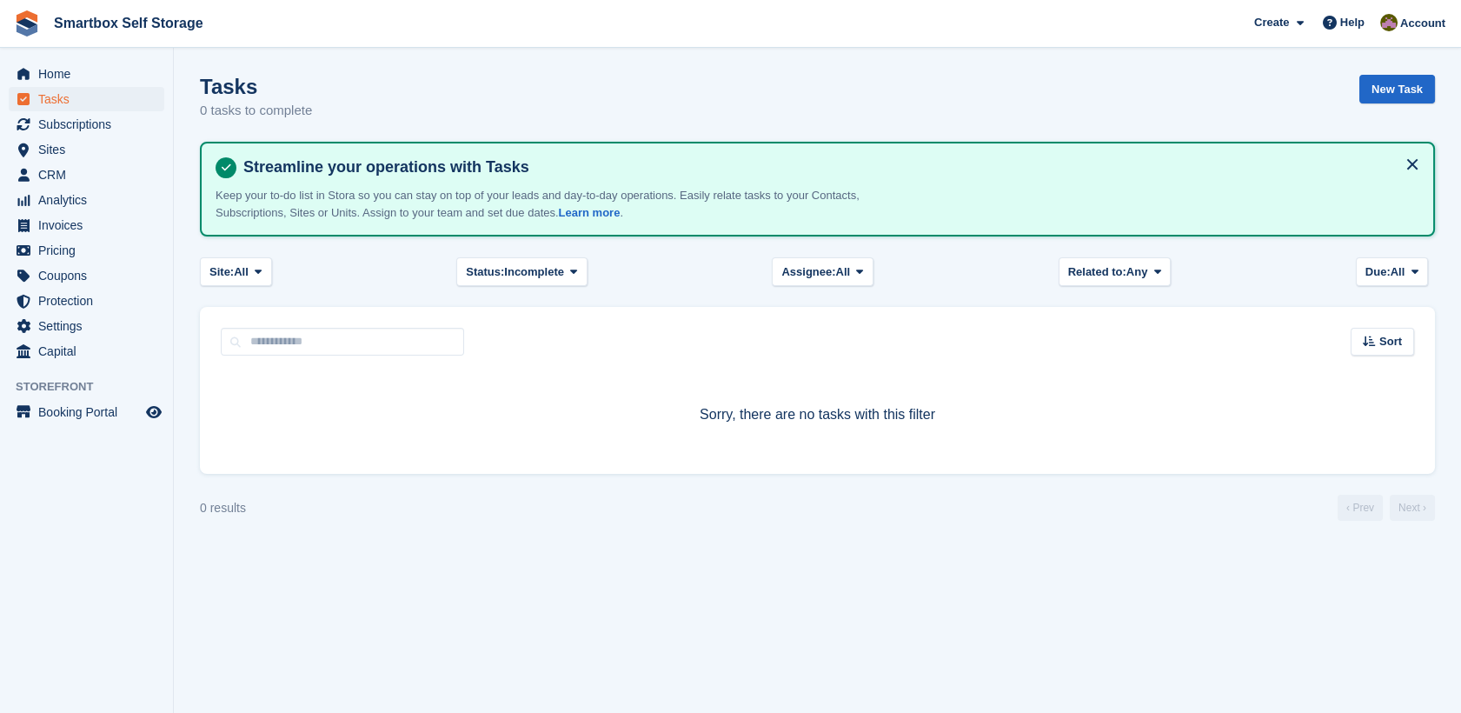
click at [66, 68] on span "Home" at bounding box center [90, 74] width 104 height 24
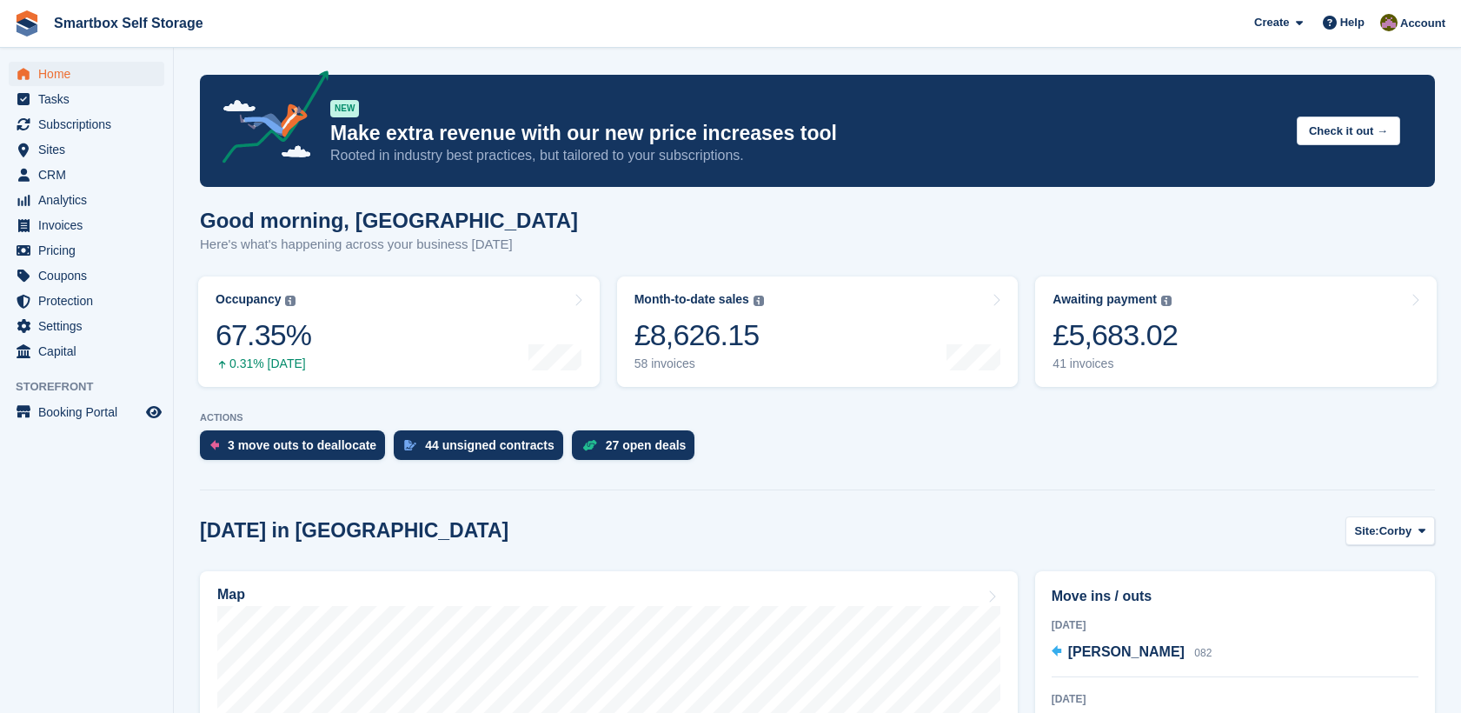
click at [1411, 536] on span "Corby" at bounding box center [1396, 531] width 33 height 17
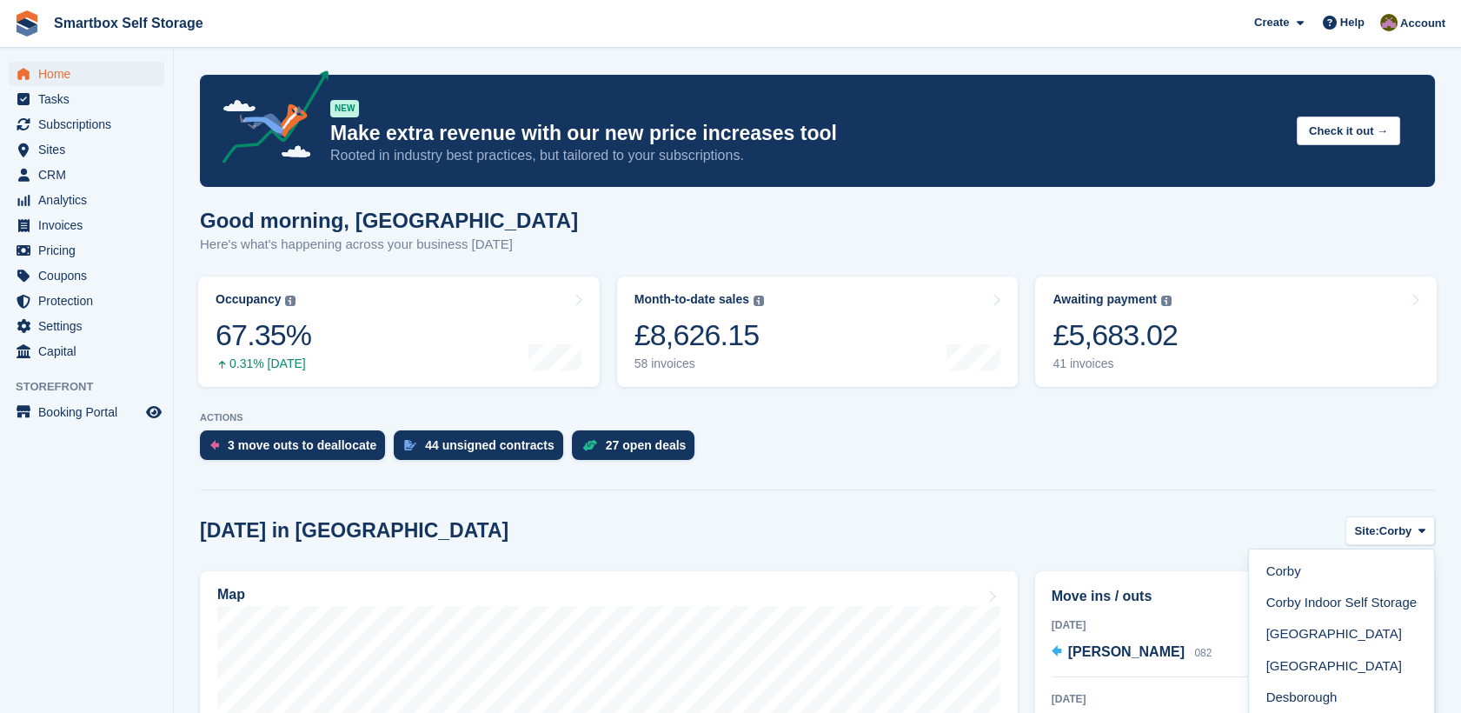
click at [1411, 536] on span "Corby" at bounding box center [1396, 531] width 33 height 17
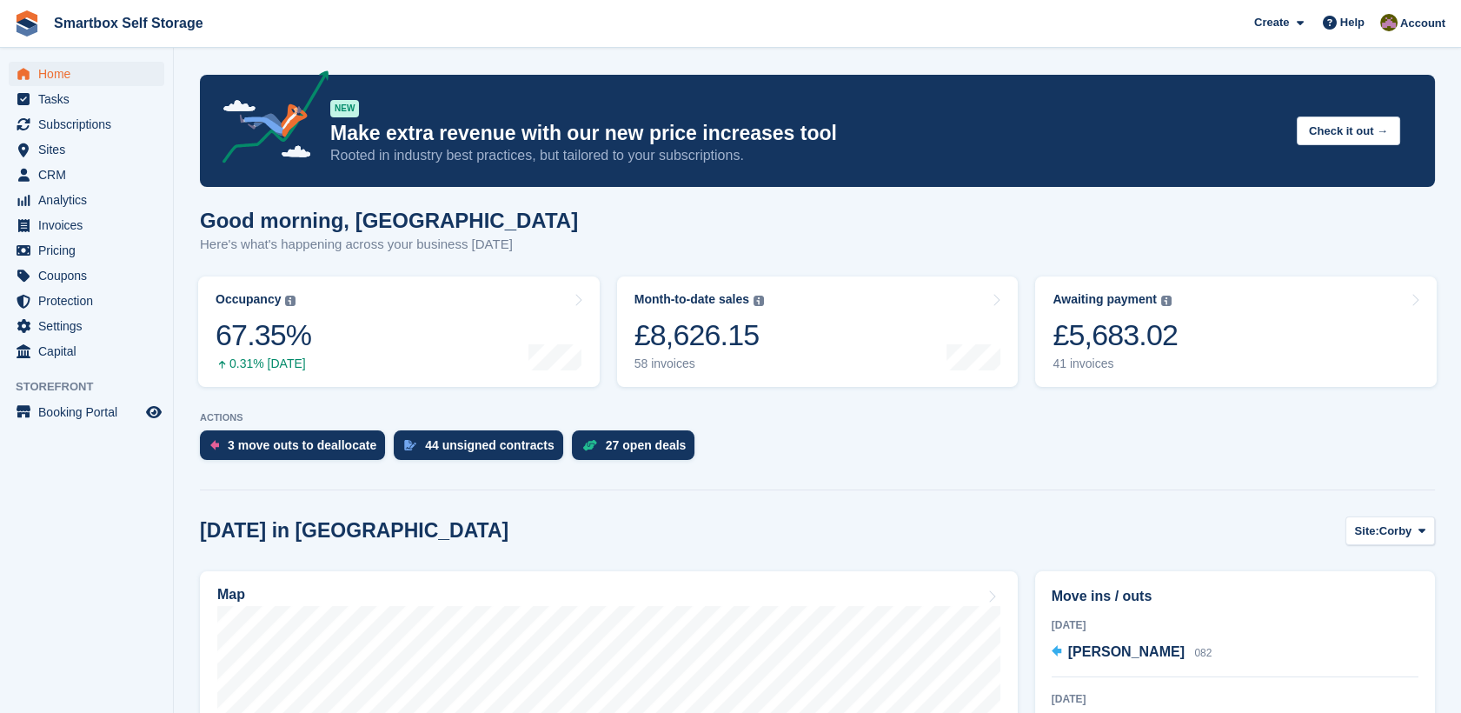
click at [1411, 536] on span "Corby" at bounding box center [1396, 531] width 33 height 17
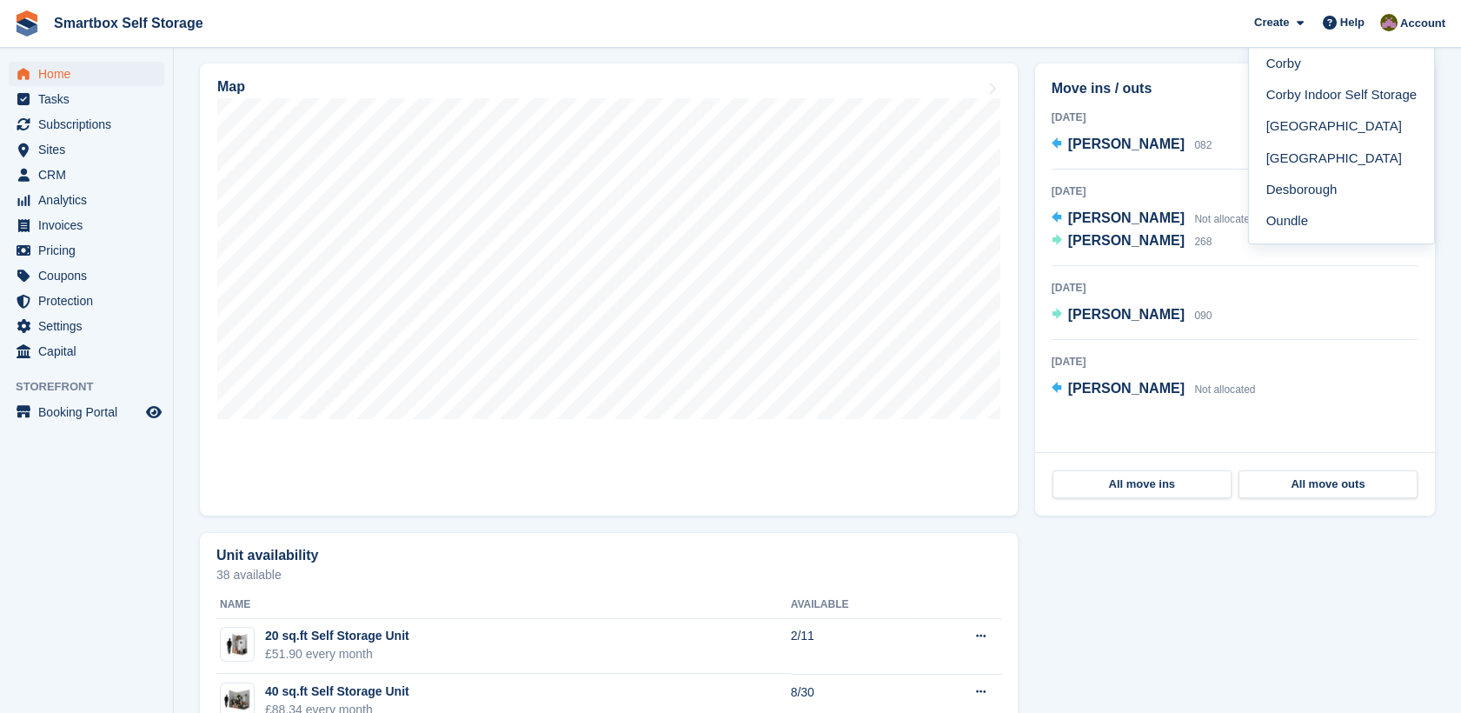
scroll to position [457, 0]
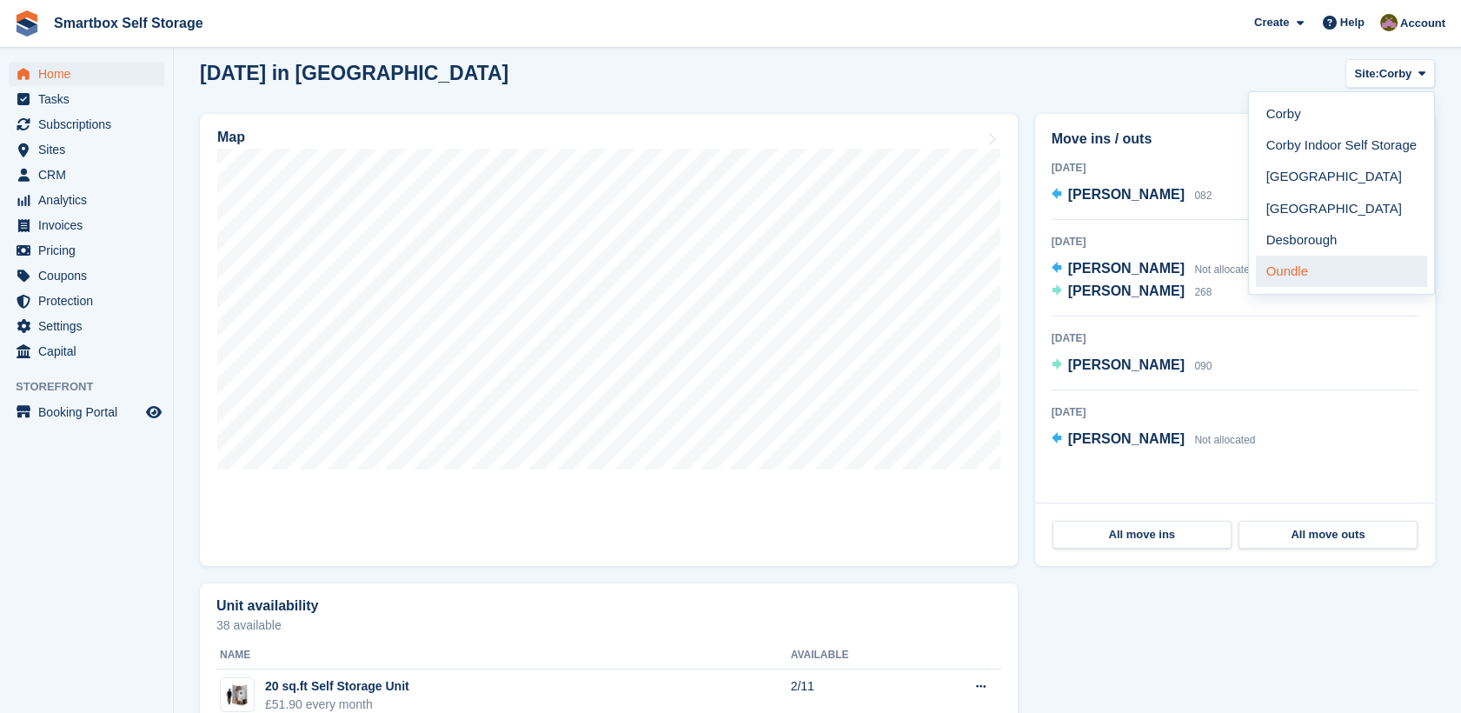
click at [1298, 267] on link "Oundle" at bounding box center [1341, 271] width 171 height 31
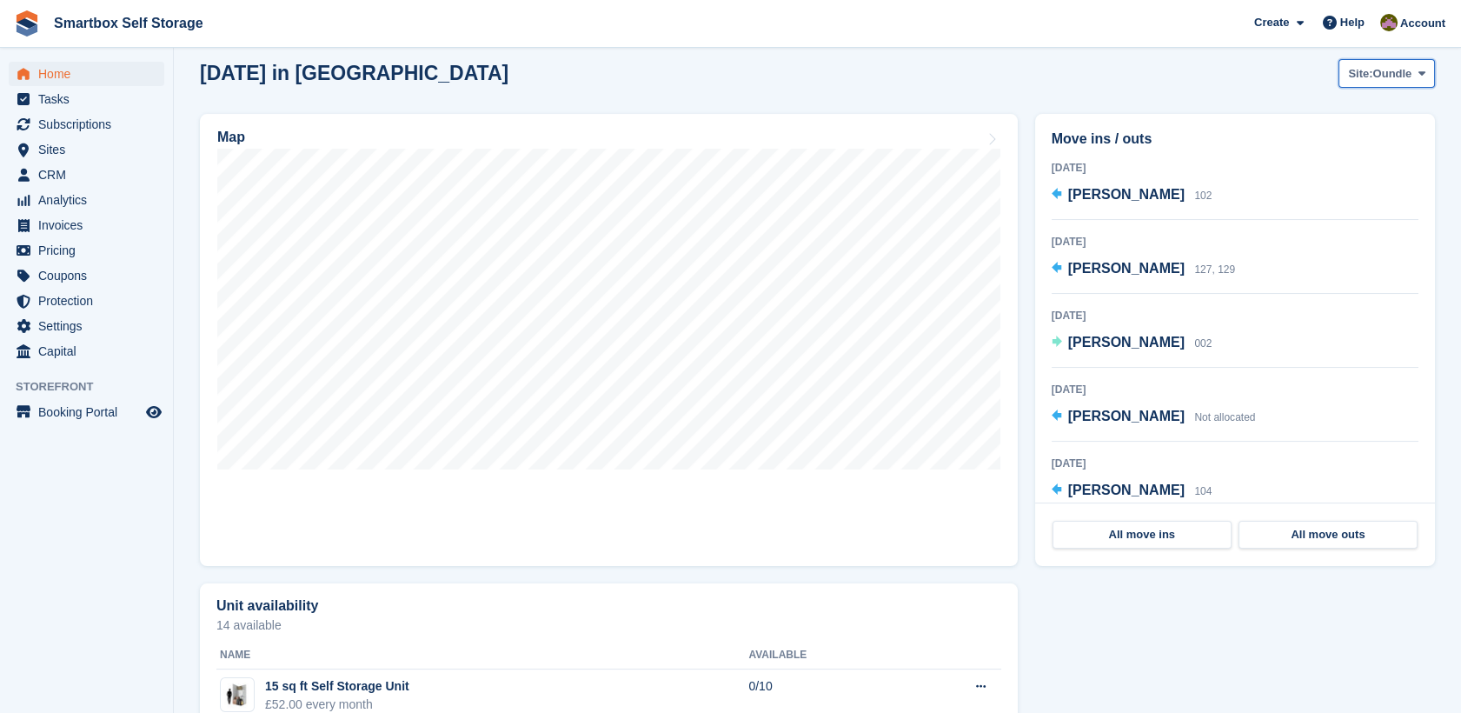
click at [1366, 78] on span "Site:" at bounding box center [1360, 73] width 24 height 17
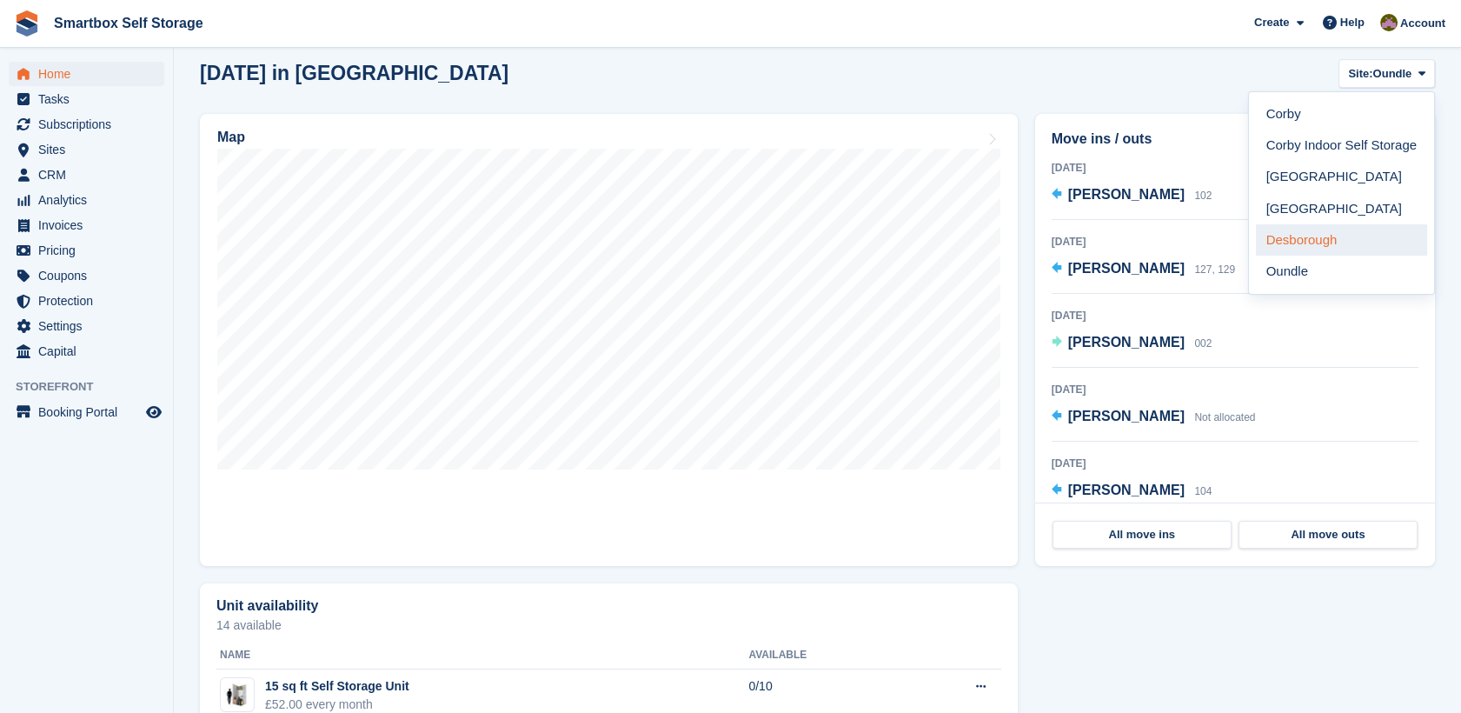
click at [1332, 250] on link "Desborough" at bounding box center [1341, 239] width 171 height 31
